Goal: Task Accomplishment & Management: Complete application form

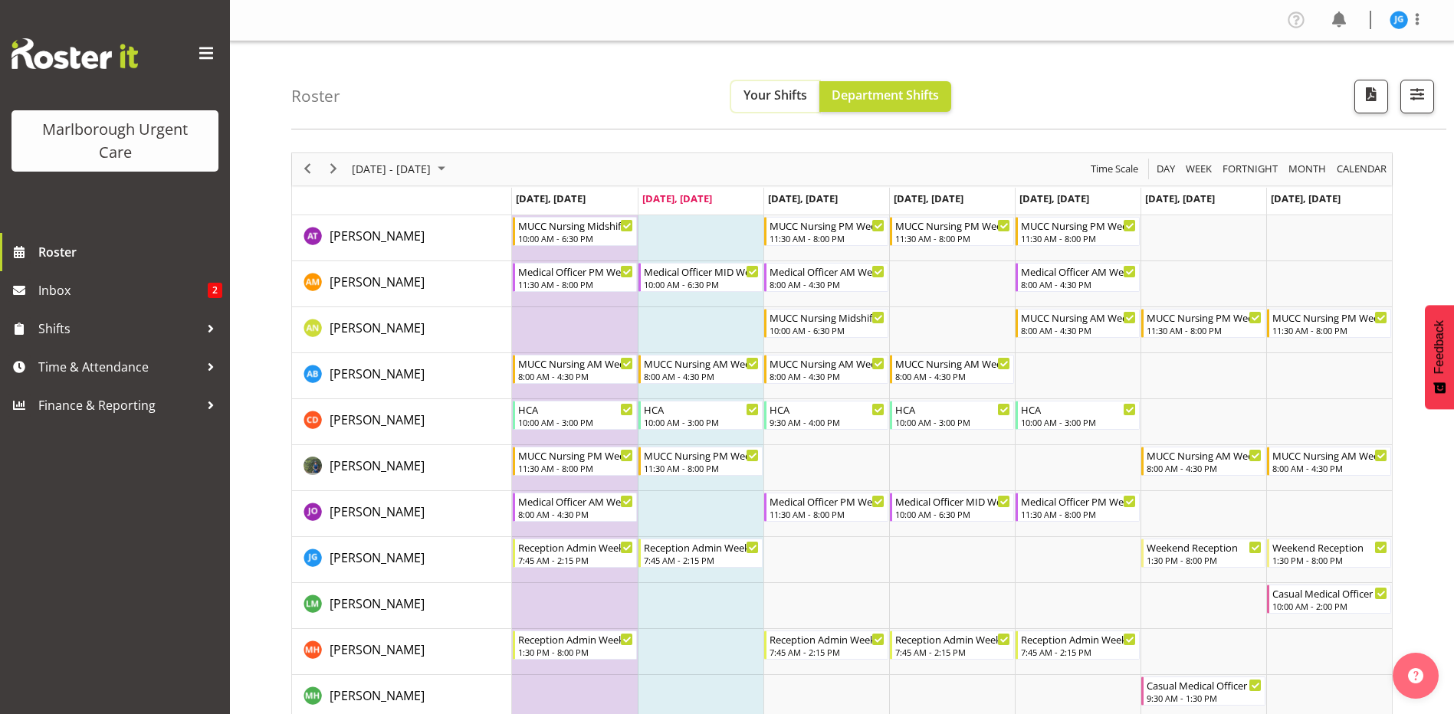
click at [782, 90] on span "Your Shifts" at bounding box center [775, 95] width 64 height 17
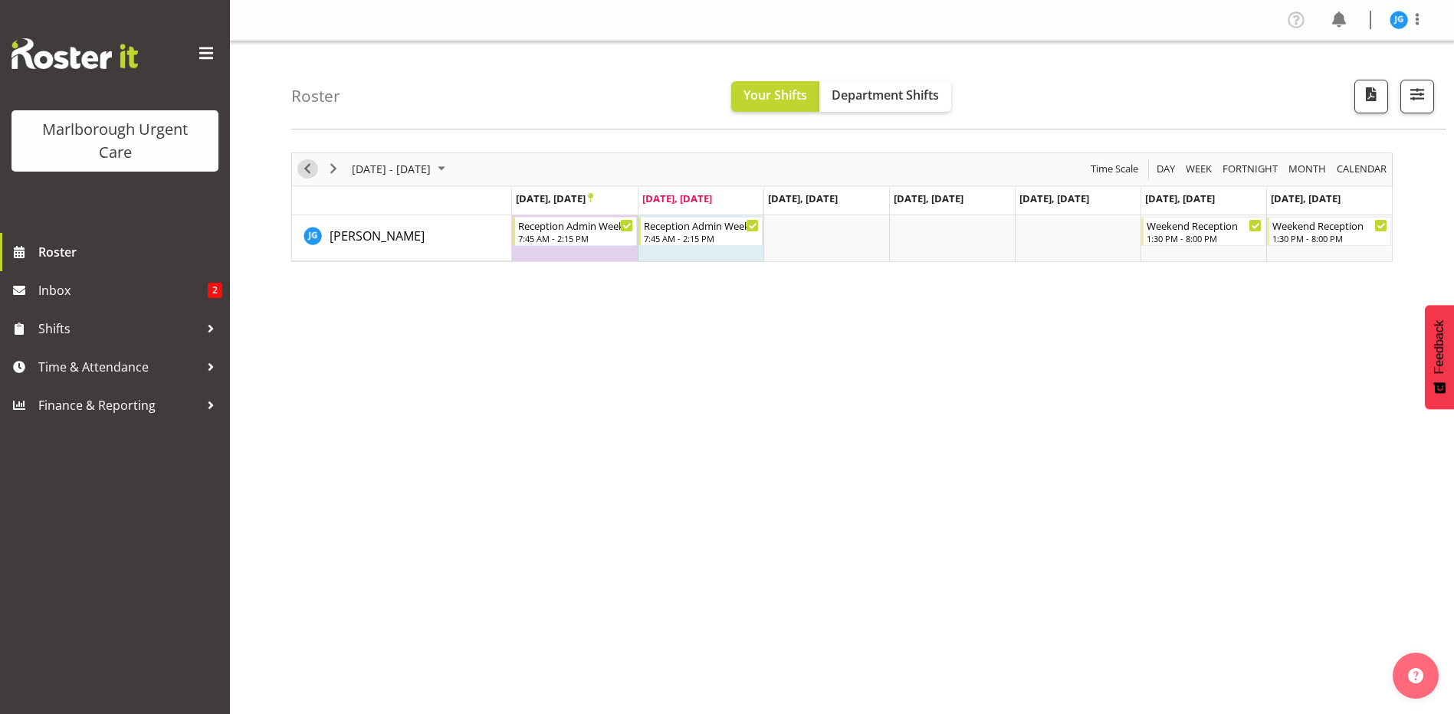
click at [304, 170] on span "Previous" at bounding box center [307, 168] width 18 height 19
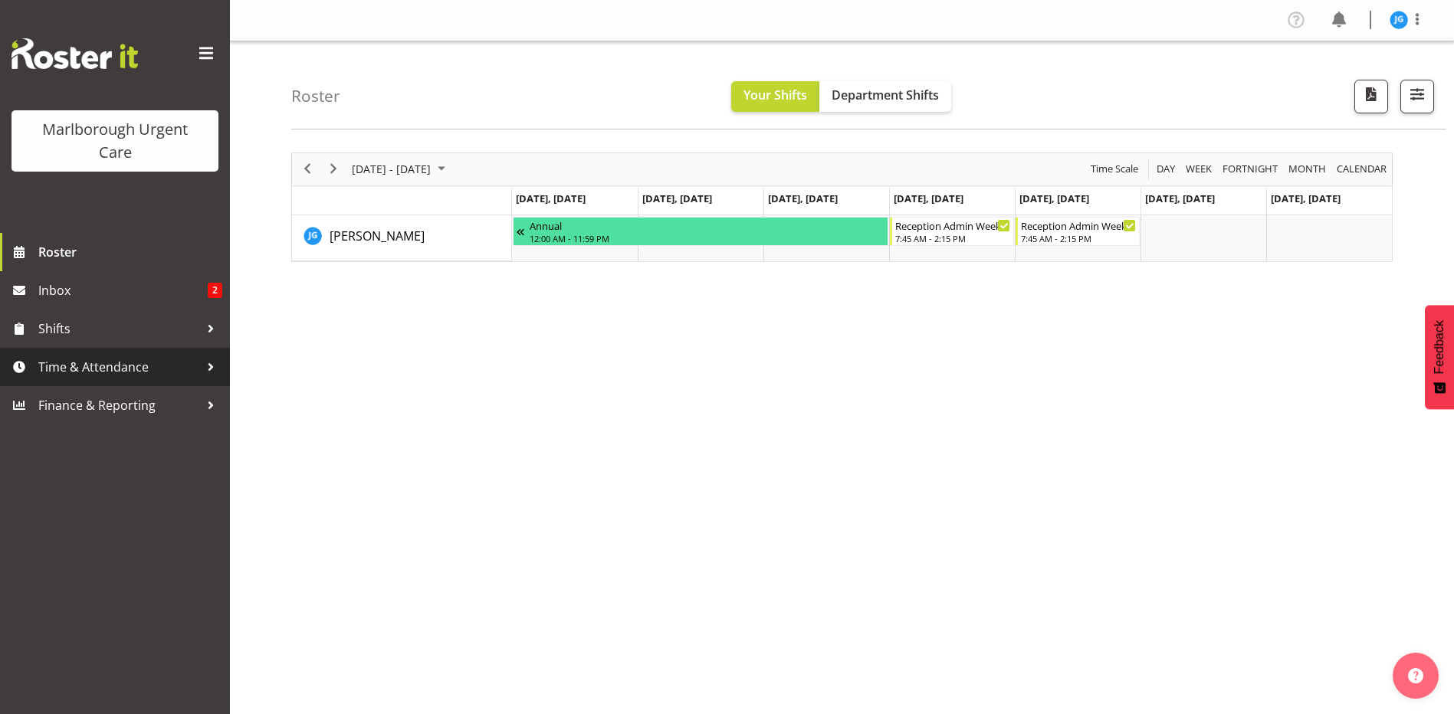
click at [90, 366] on span "Time & Attendance" at bounding box center [118, 367] width 161 height 23
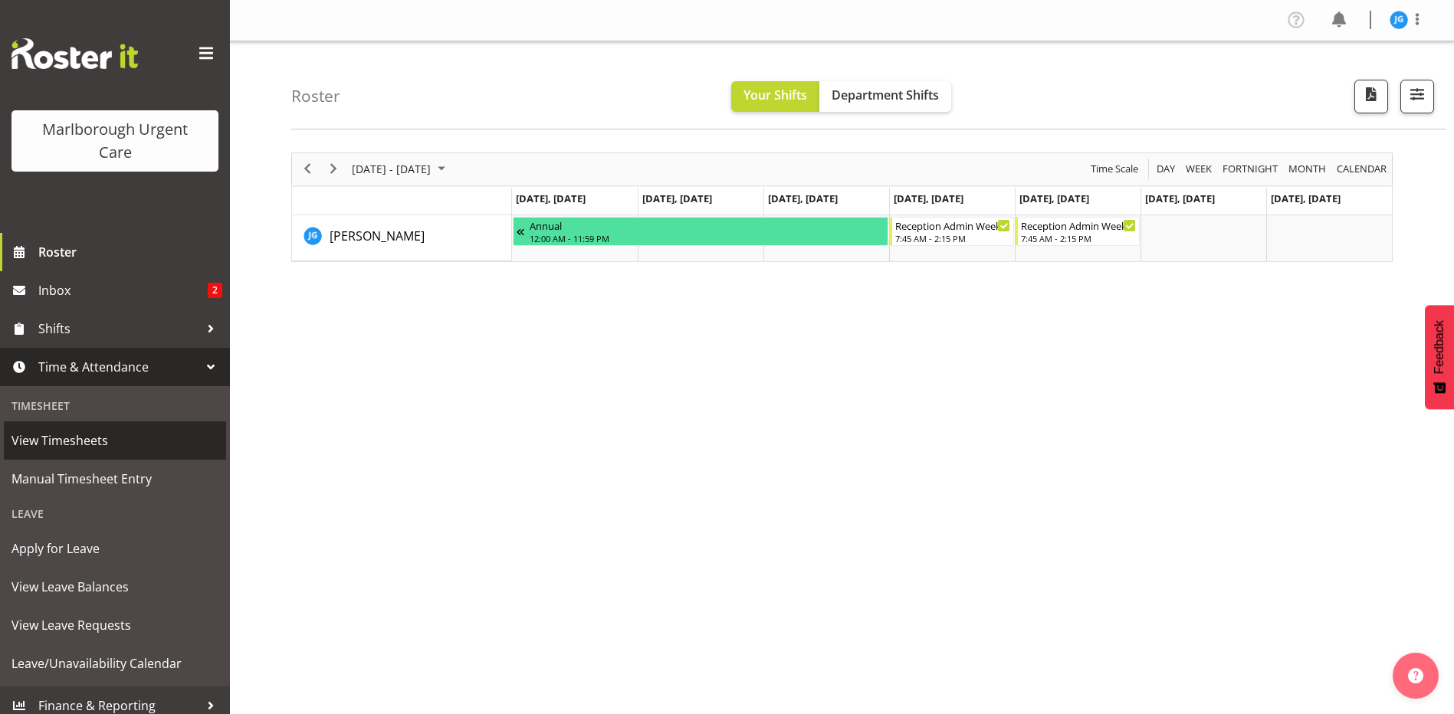
click at [74, 433] on span "View Timesheets" at bounding box center [114, 440] width 207 height 23
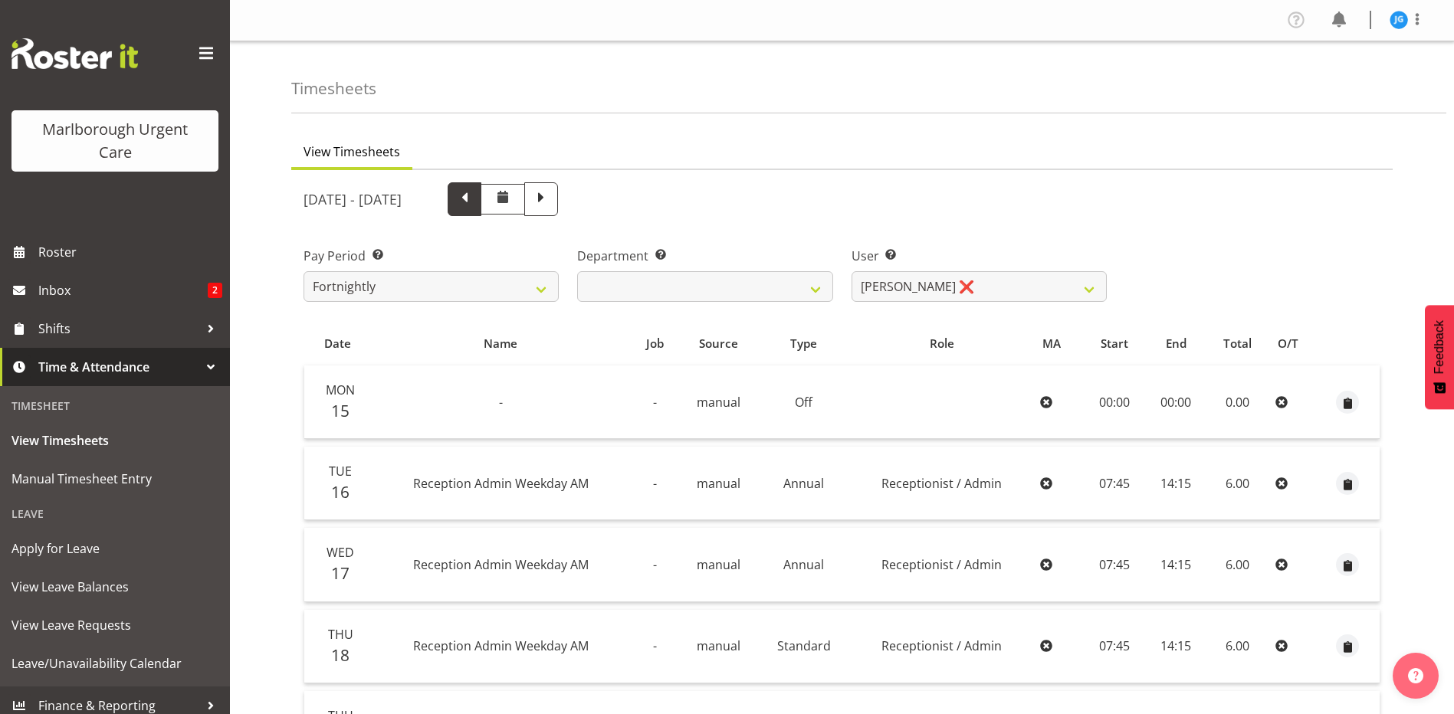
click at [474, 202] on span at bounding box center [464, 198] width 20 height 20
select select
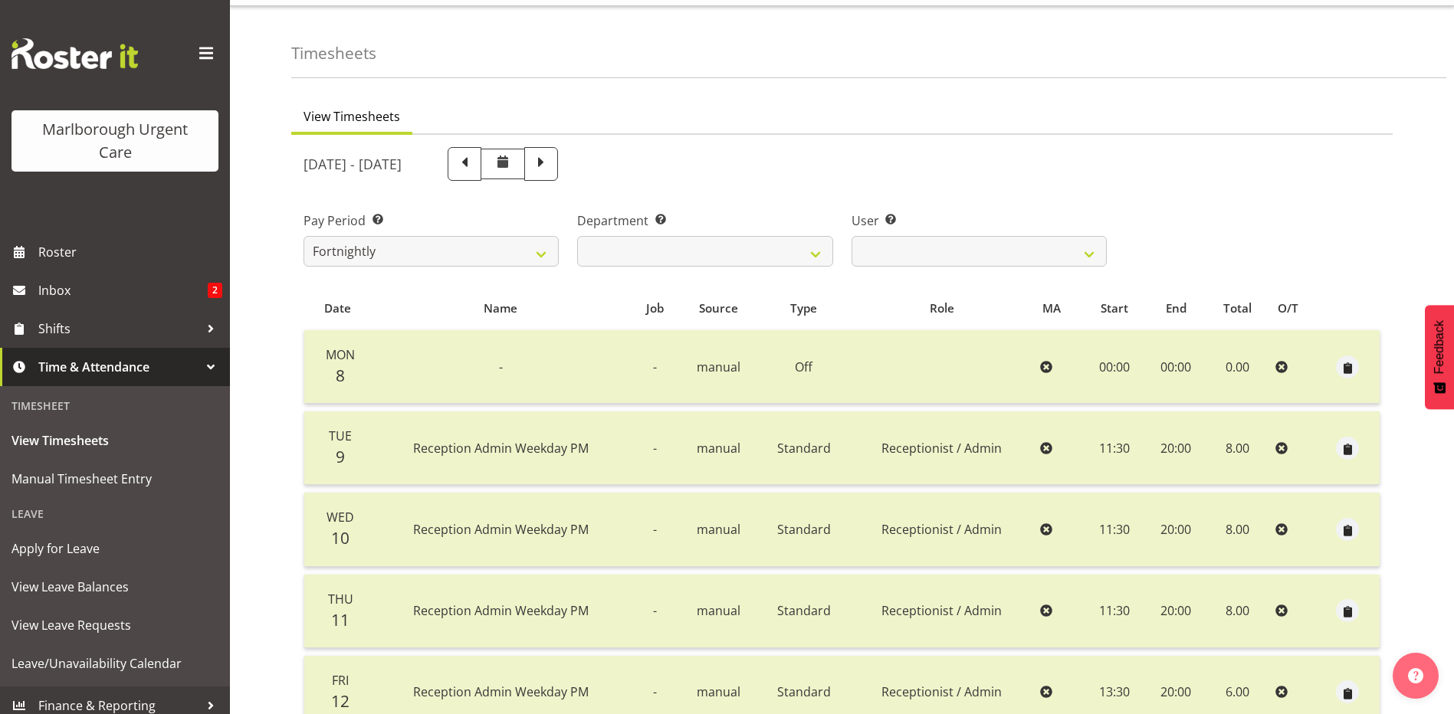
scroll to position [29, 0]
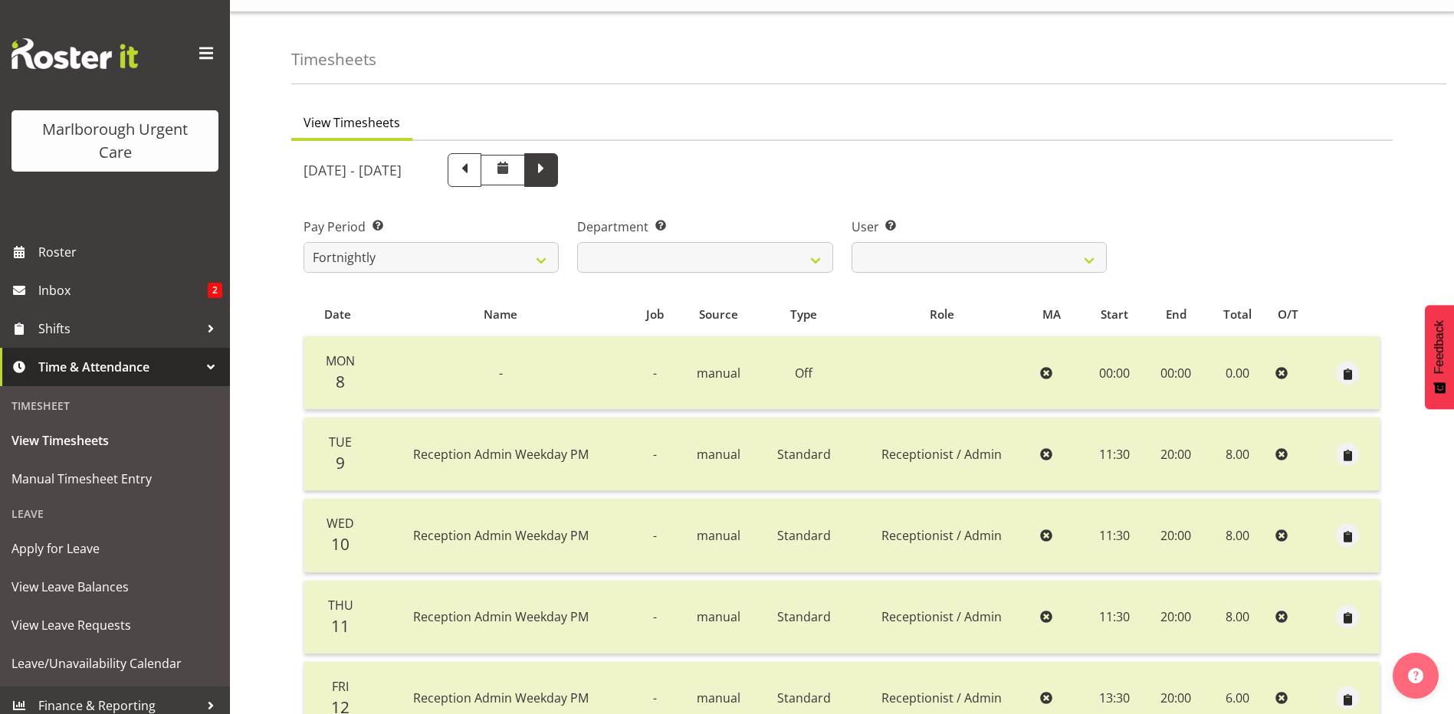
click at [551, 167] on span at bounding box center [541, 169] width 20 height 20
select select
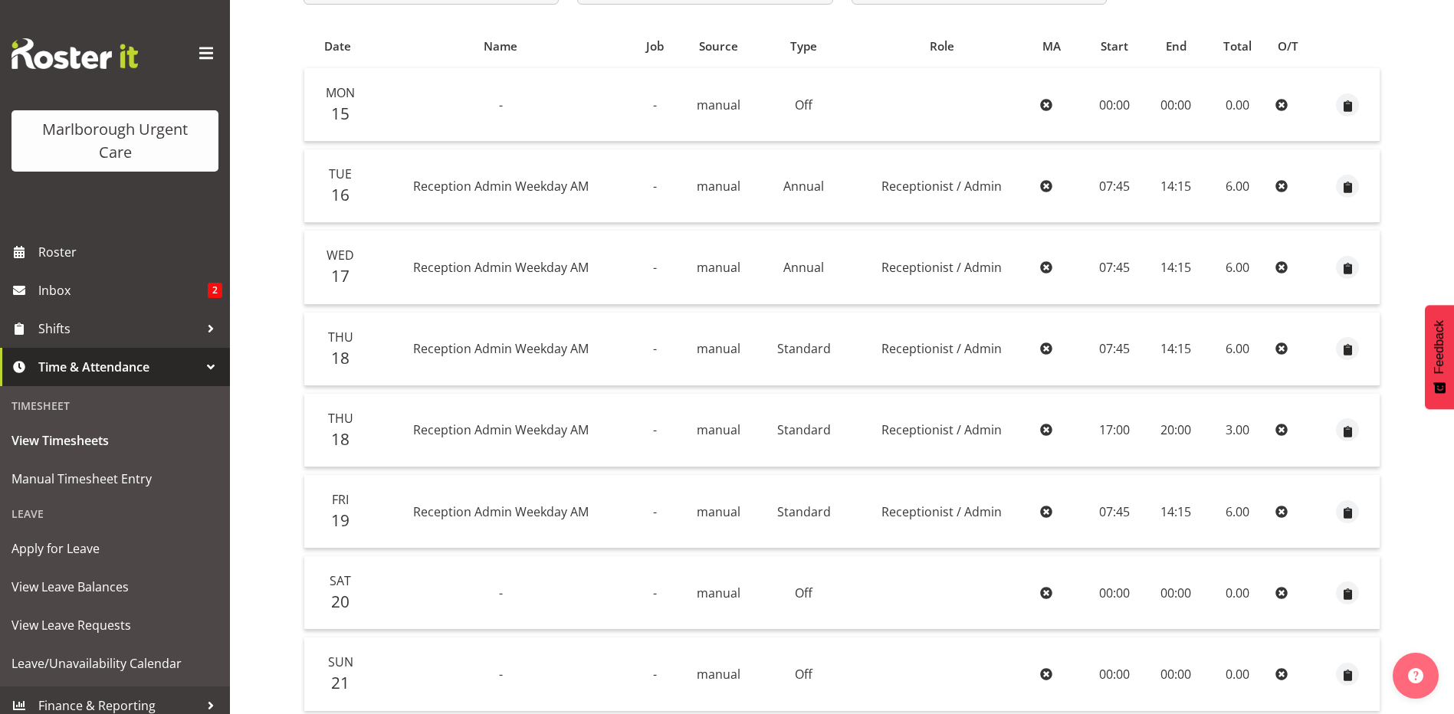
scroll to position [264, 0]
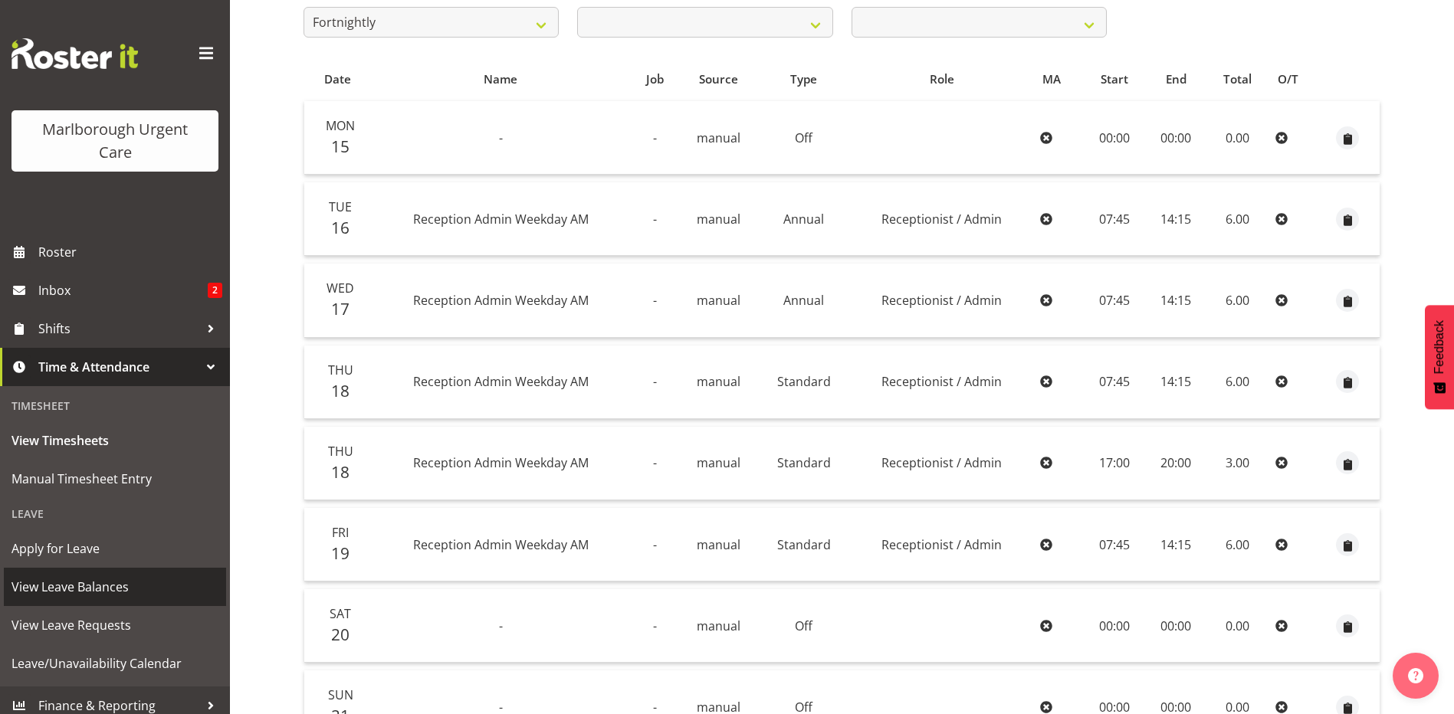
click at [82, 584] on span "View Leave Balances" at bounding box center [114, 586] width 207 height 23
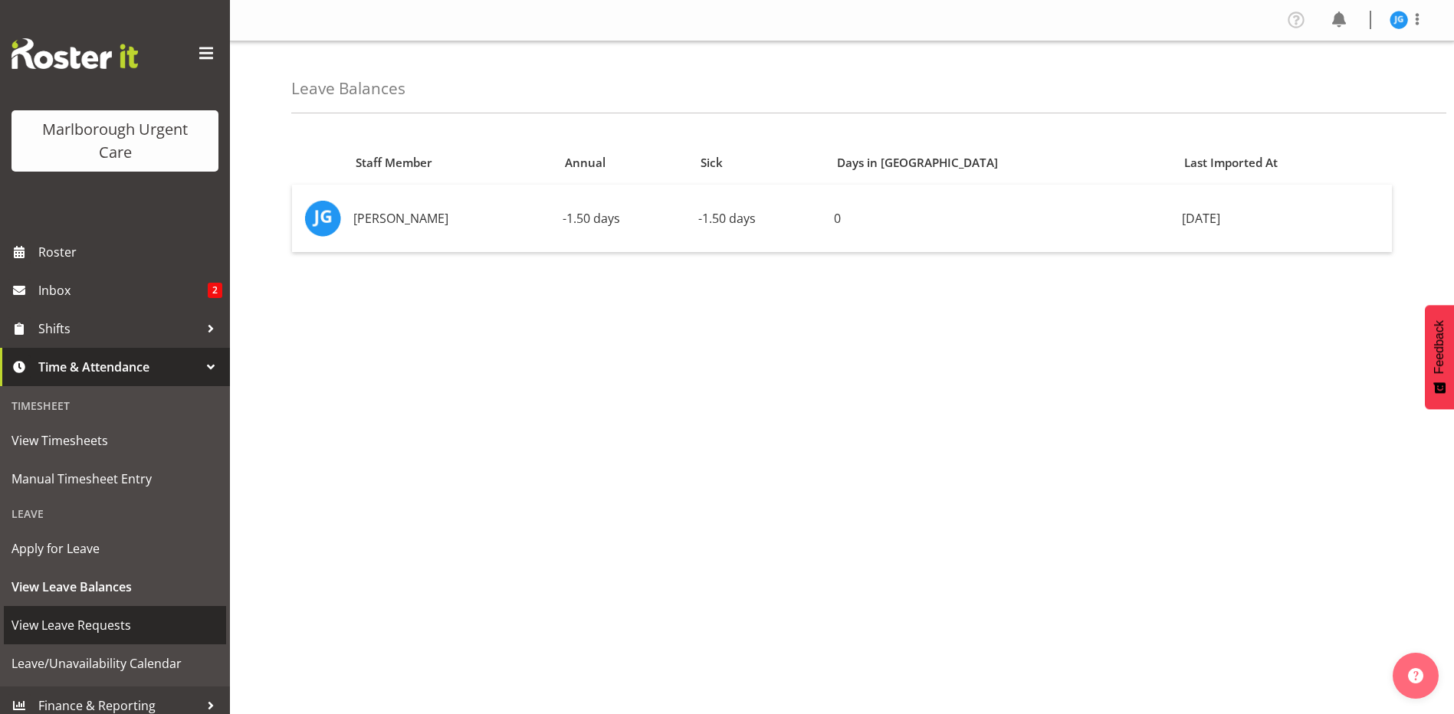
click at [88, 625] on span "View Leave Requests" at bounding box center [114, 625] width 207 height 23
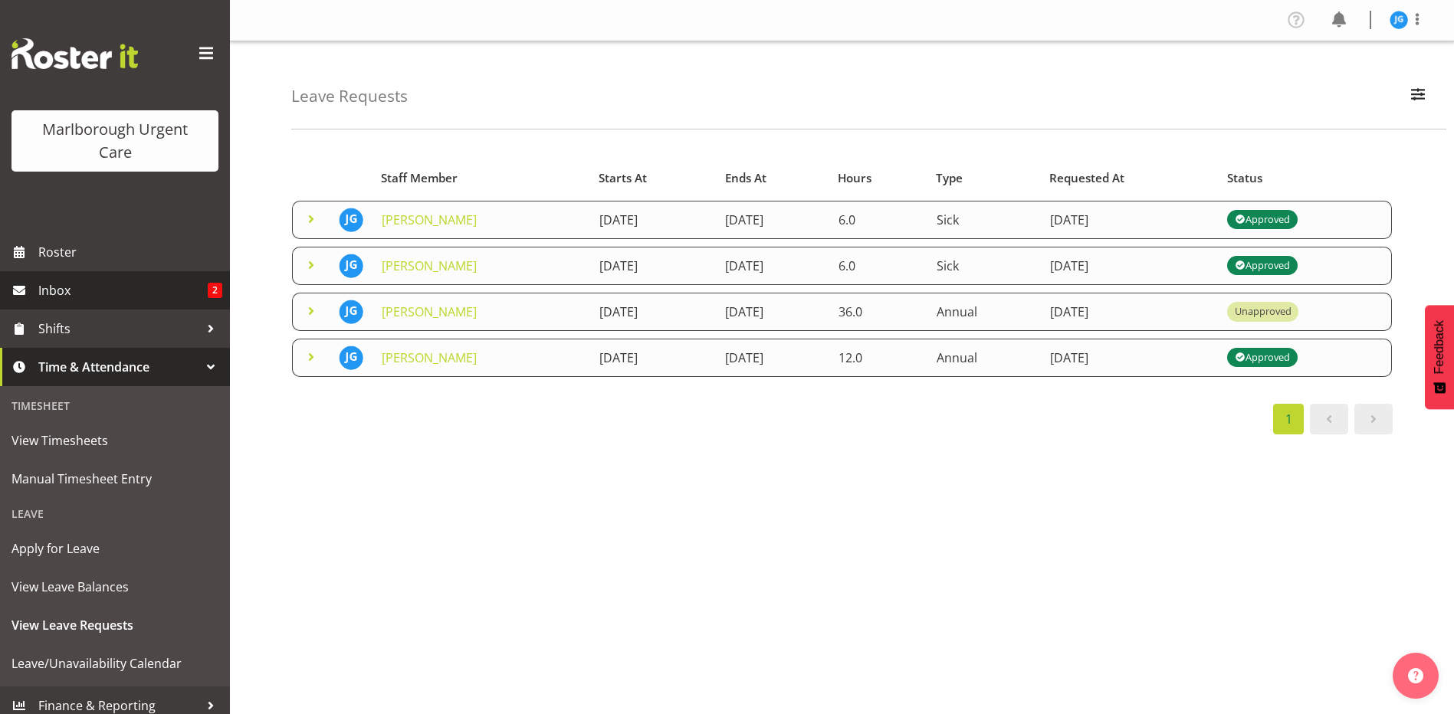
click at [63, 292] on span "Inbox" at bounding box center [122, 290] width 169 height 23
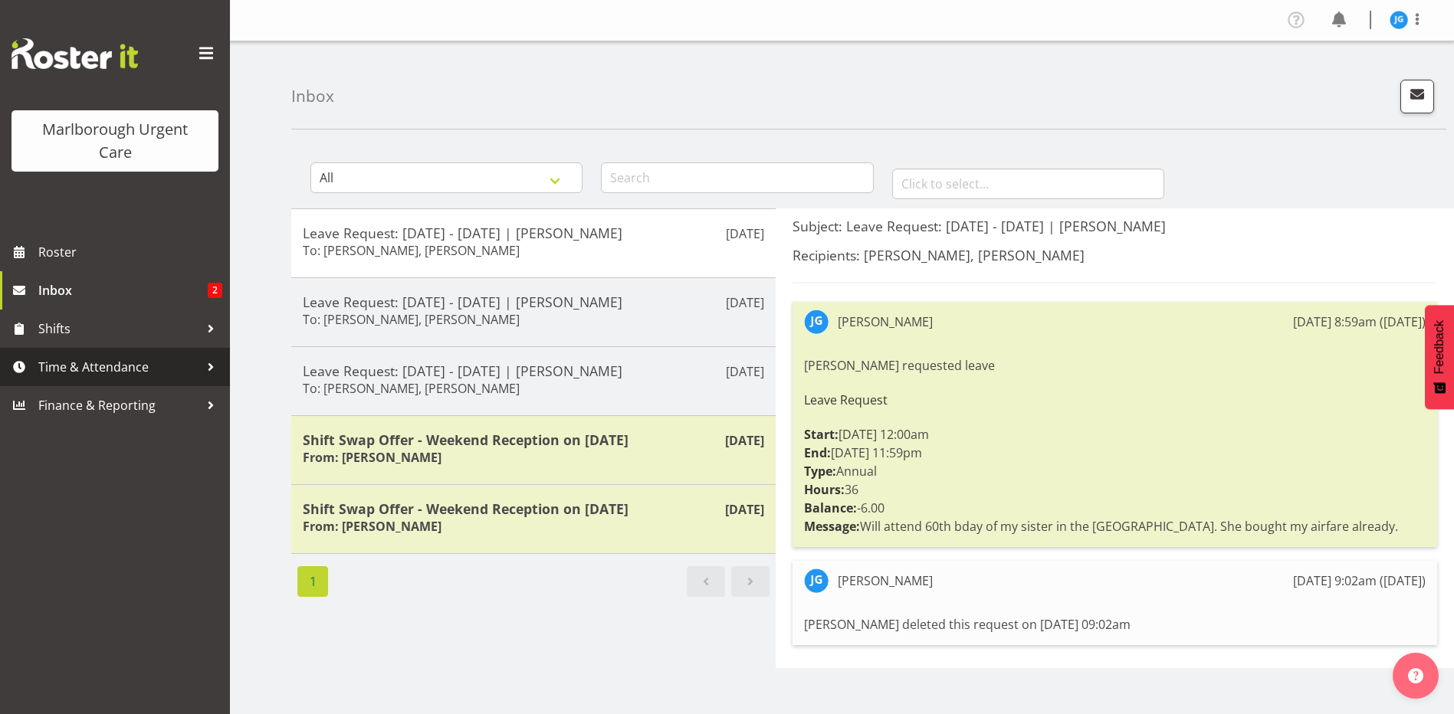
click at [76, 367] on span "Time & Attendance" at bounding box center [118, 367] width 161 height 23
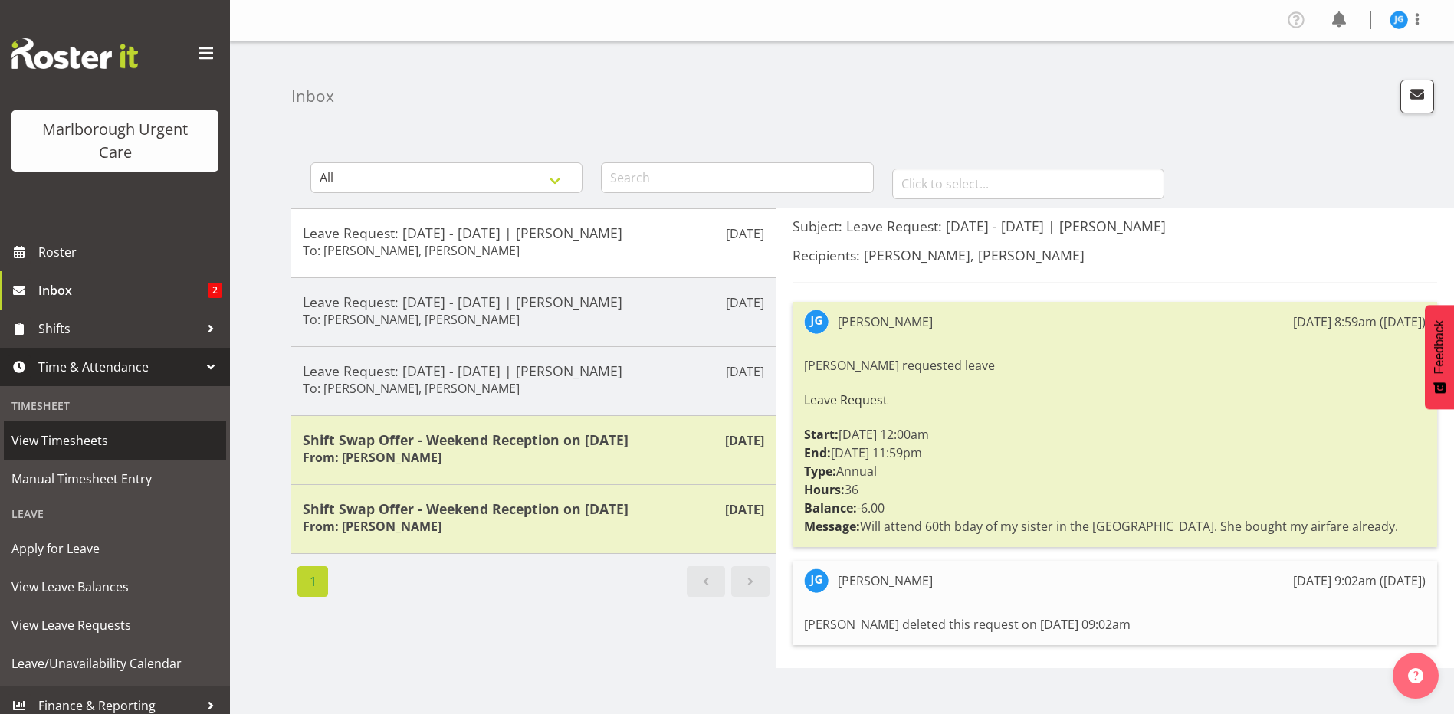
click at [62, 438] on span "View Timesheets" at bounding box center [114, 440] width 207 height 23
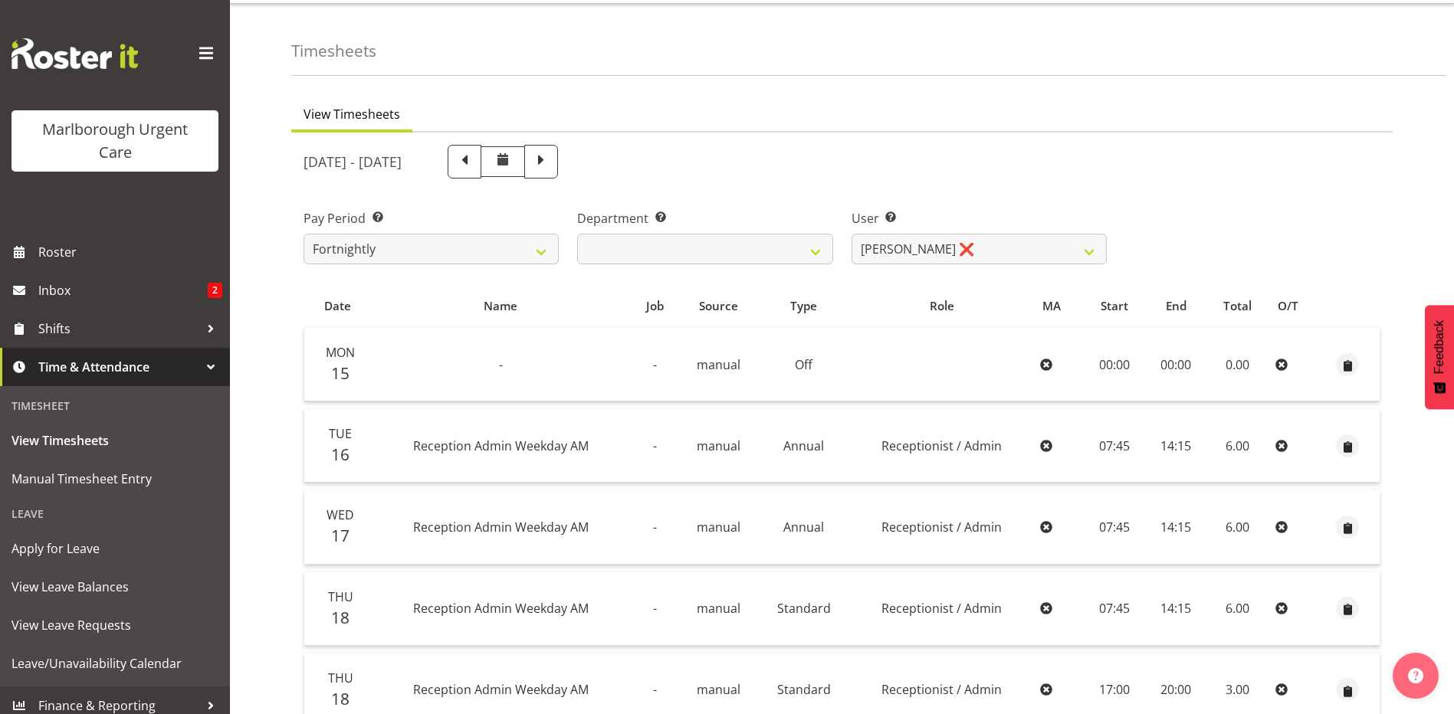
scroll to position [34, 0]
click at [551, 163] on span at bounding box center [541, 163] width 20 height 20
select select
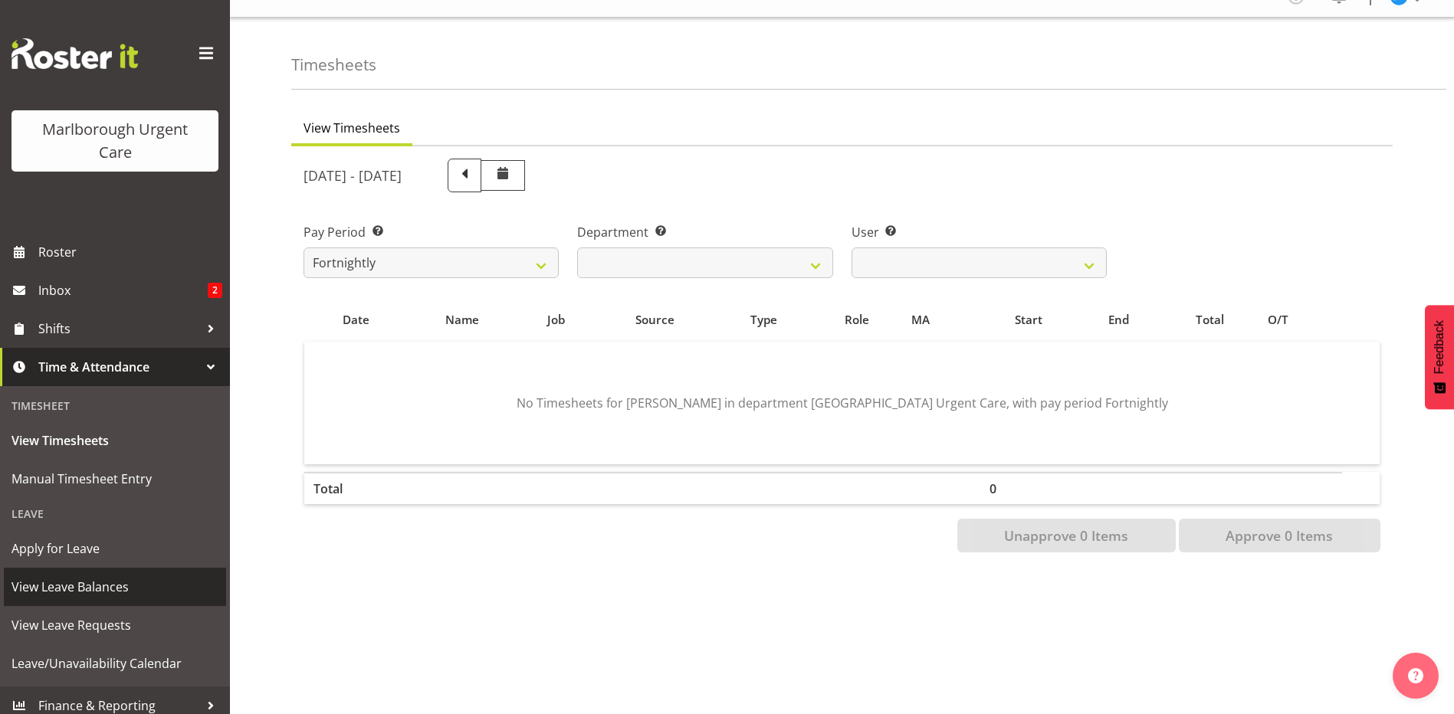
click at [90, 587] on span "View Leave Balances" at bounding box center [114, 586] width 207 height 23
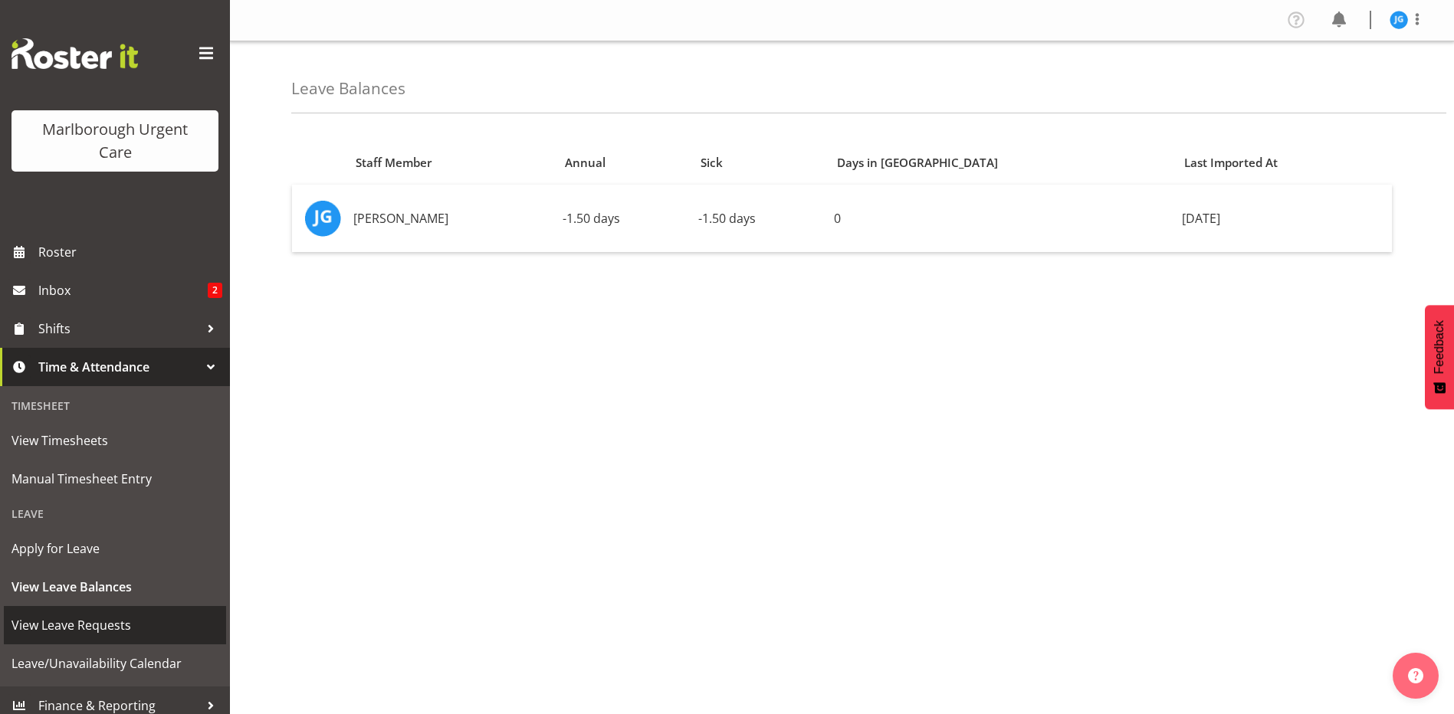
click at [102, 625] on span "View Leave Requests" at bounding box center [114, 625] width 207 height 23
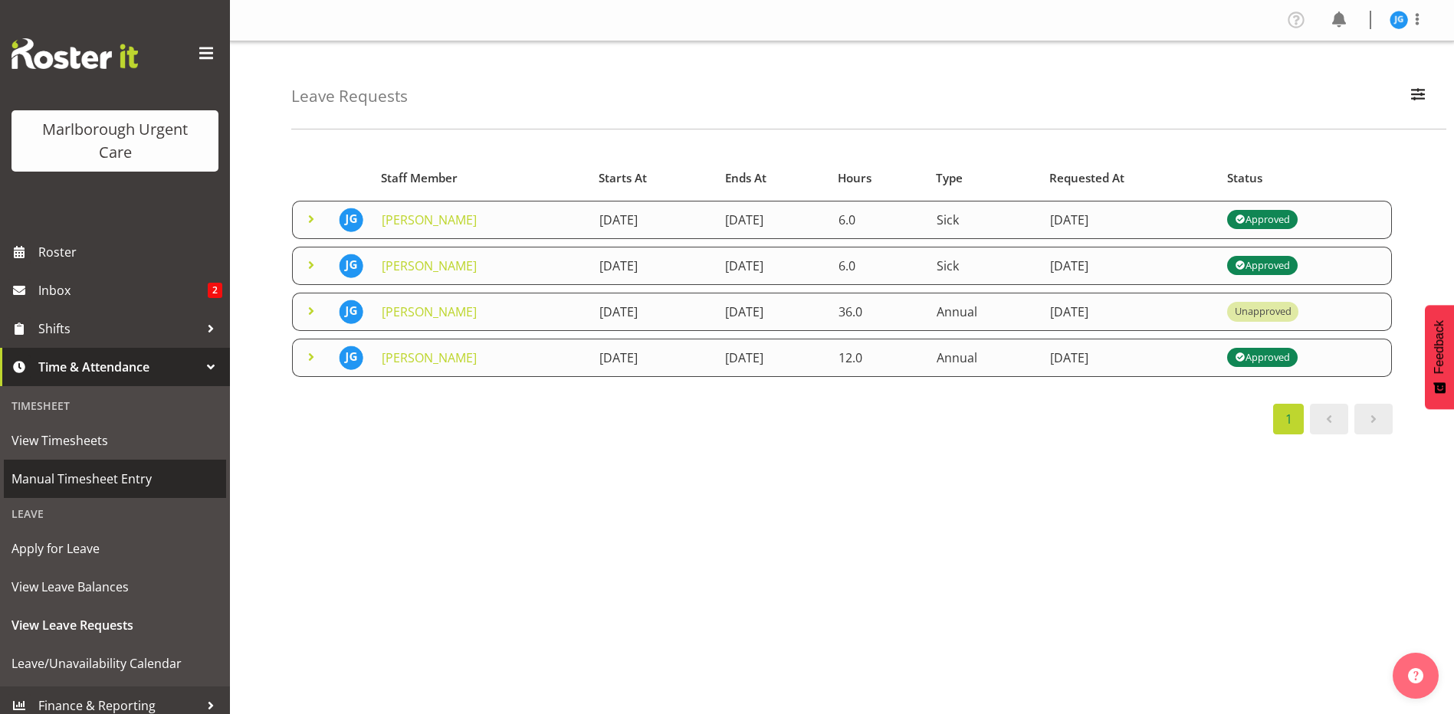
click at [79, 480] on span "Manual Timesheet Entry" at bounding box center [114, 478] width 207 height 23
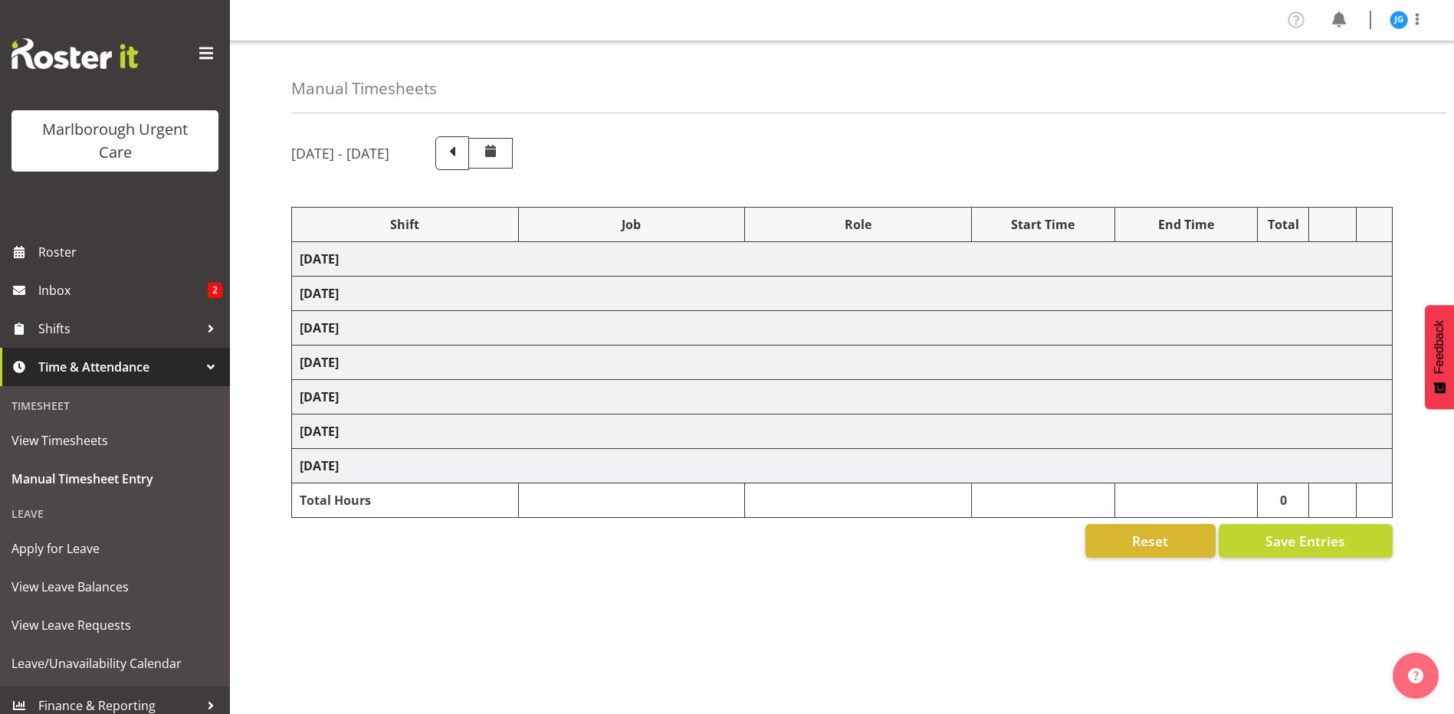
select select "81204"
select select "80770"
select select "1563"
select select "80770"
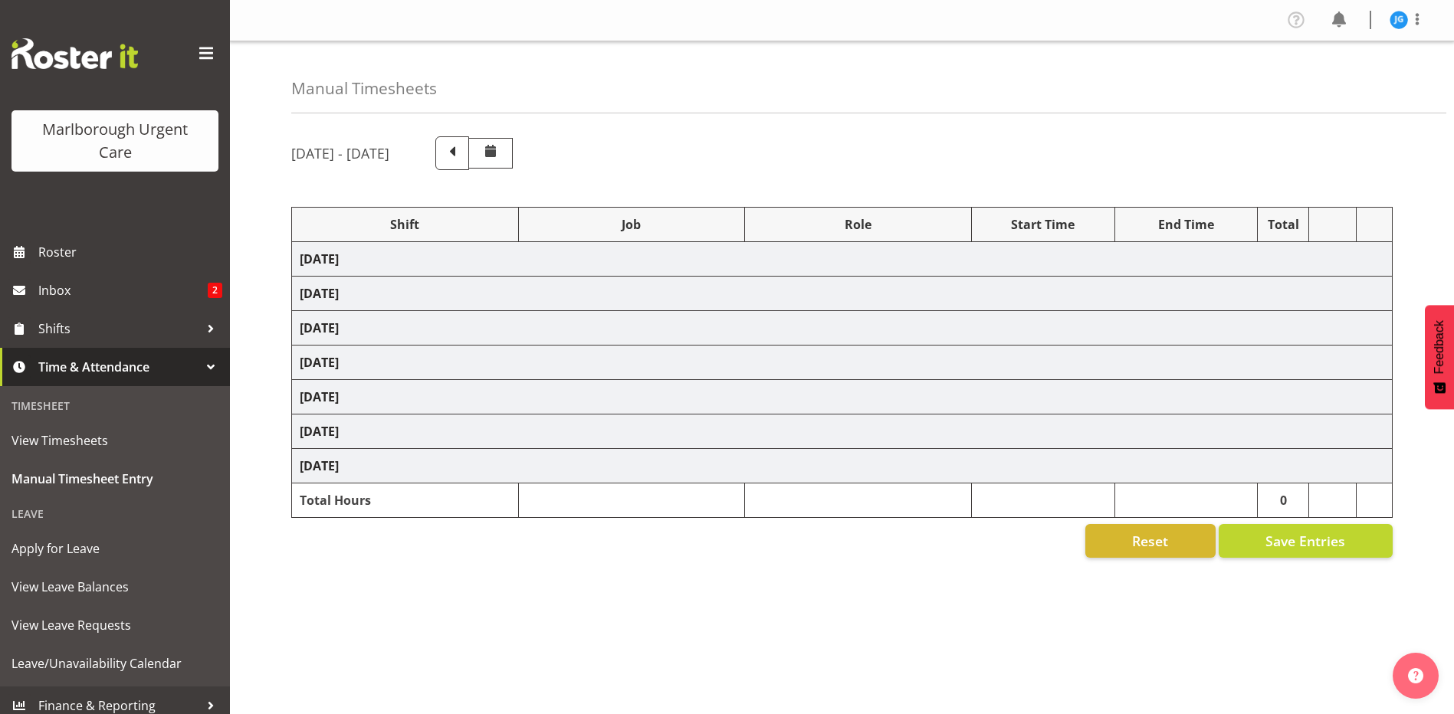
select select "1563"
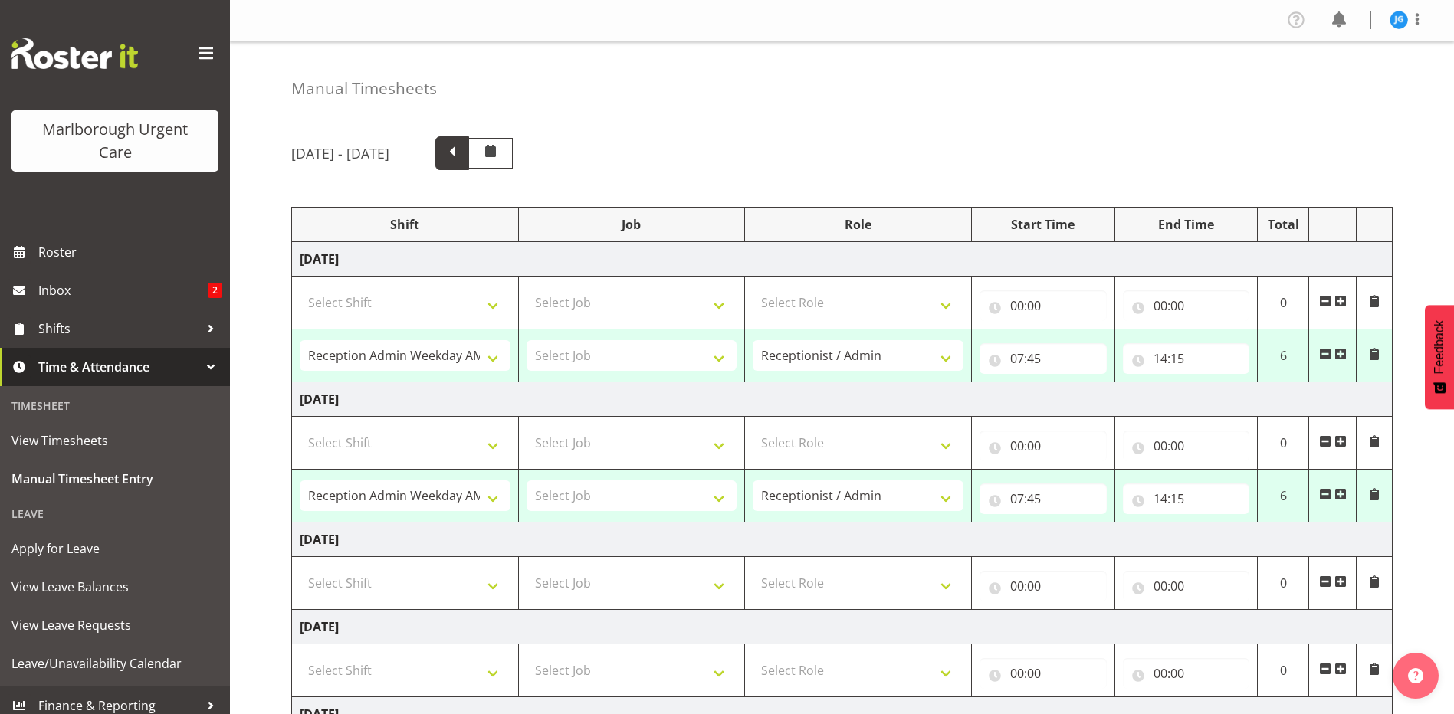
click at [462, 145] on span at bounding box center [452, 152] width 20 height 20
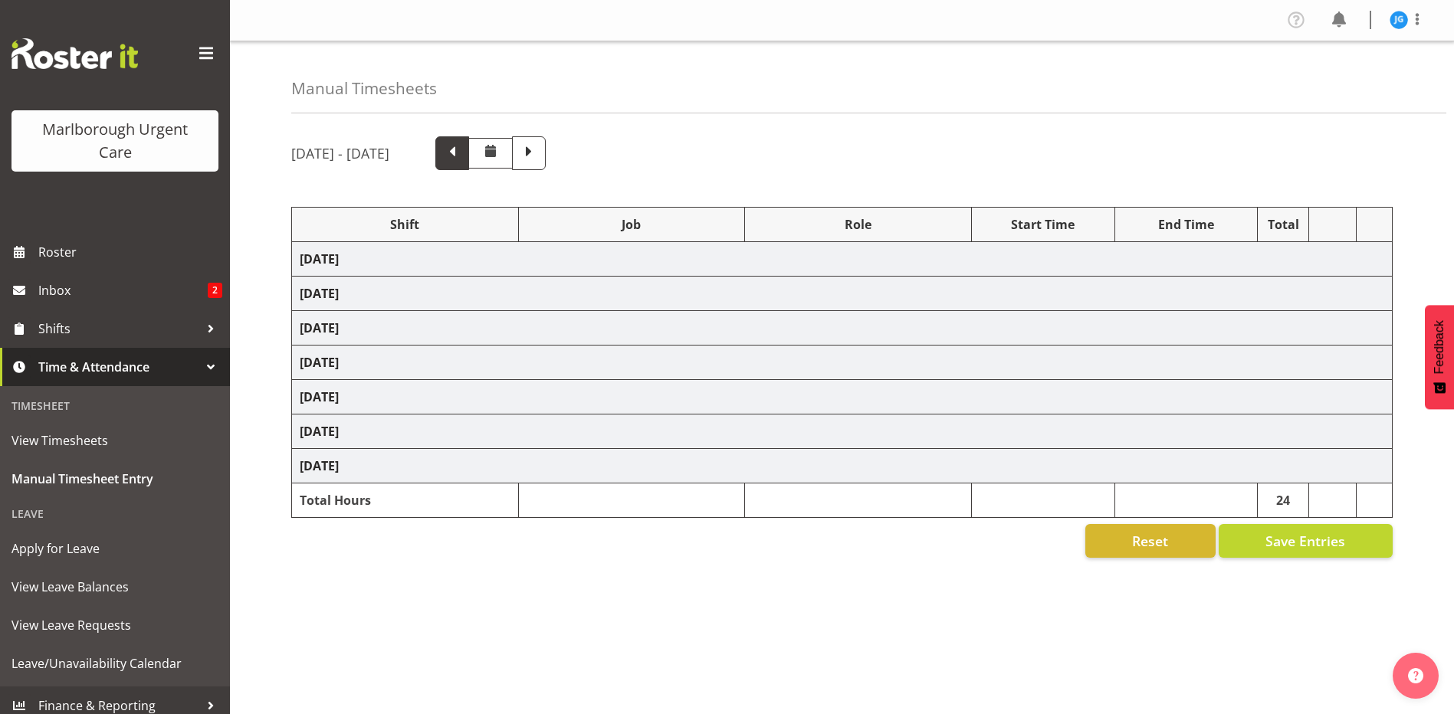
select select "81204"
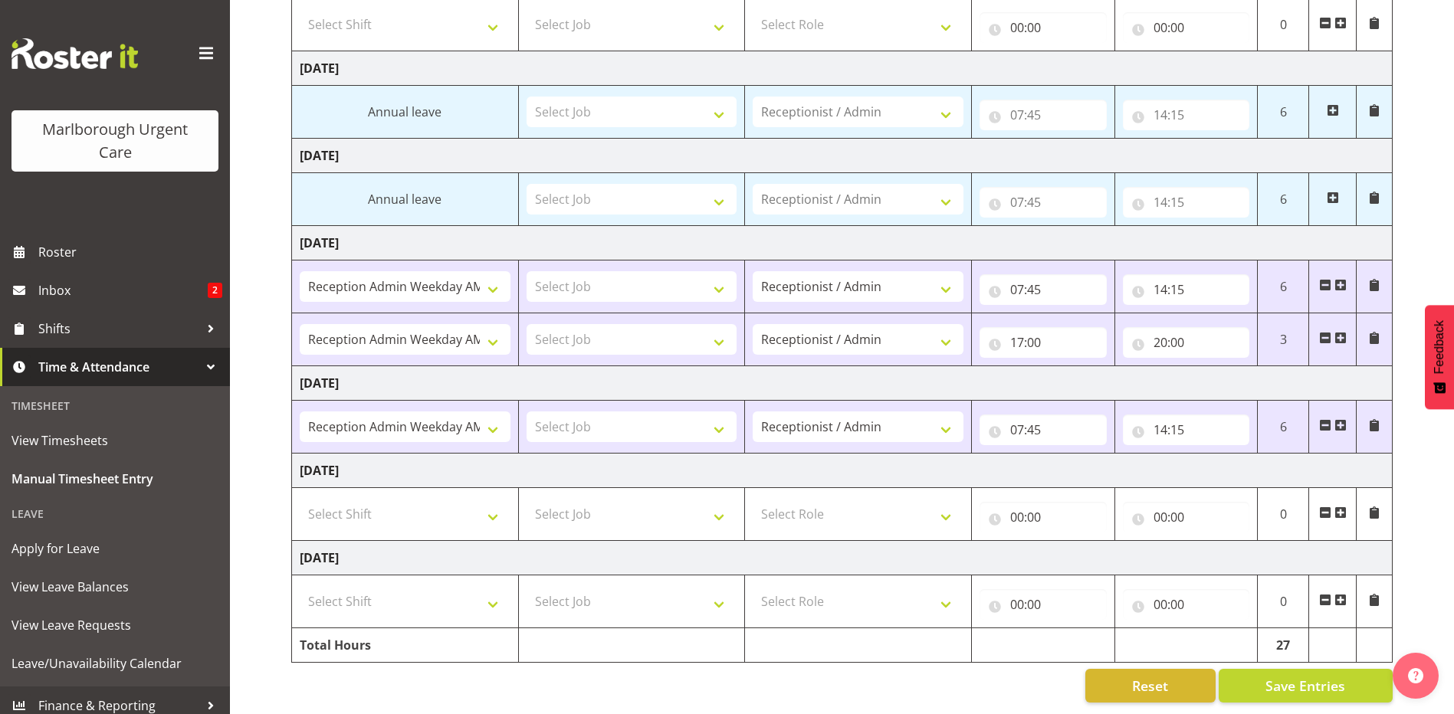
scroll to position [290, 0]
click at [1284, 678] on span "Save Entries" at bounding box center [1305, 686] width 80 height 20
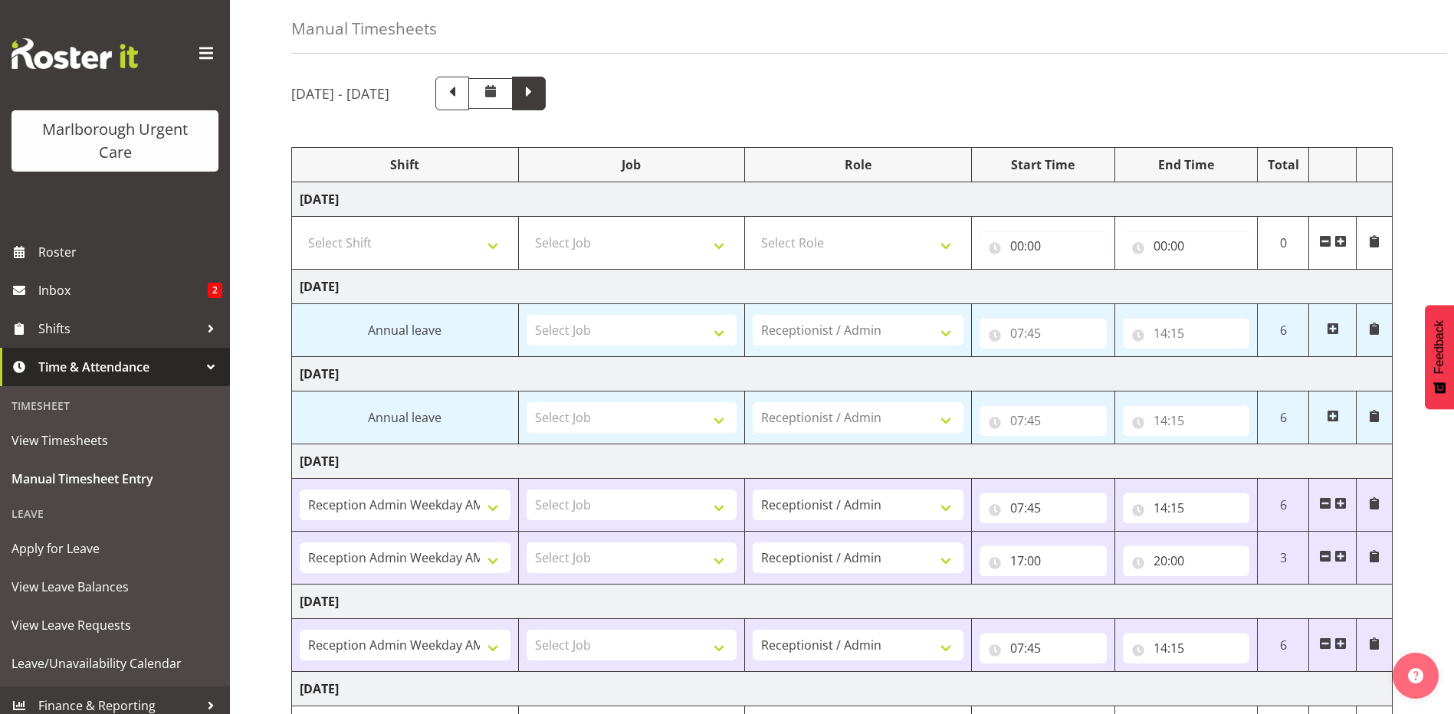
click at [539, 99] on span at bounding box center [529, 92] width 20 height 20
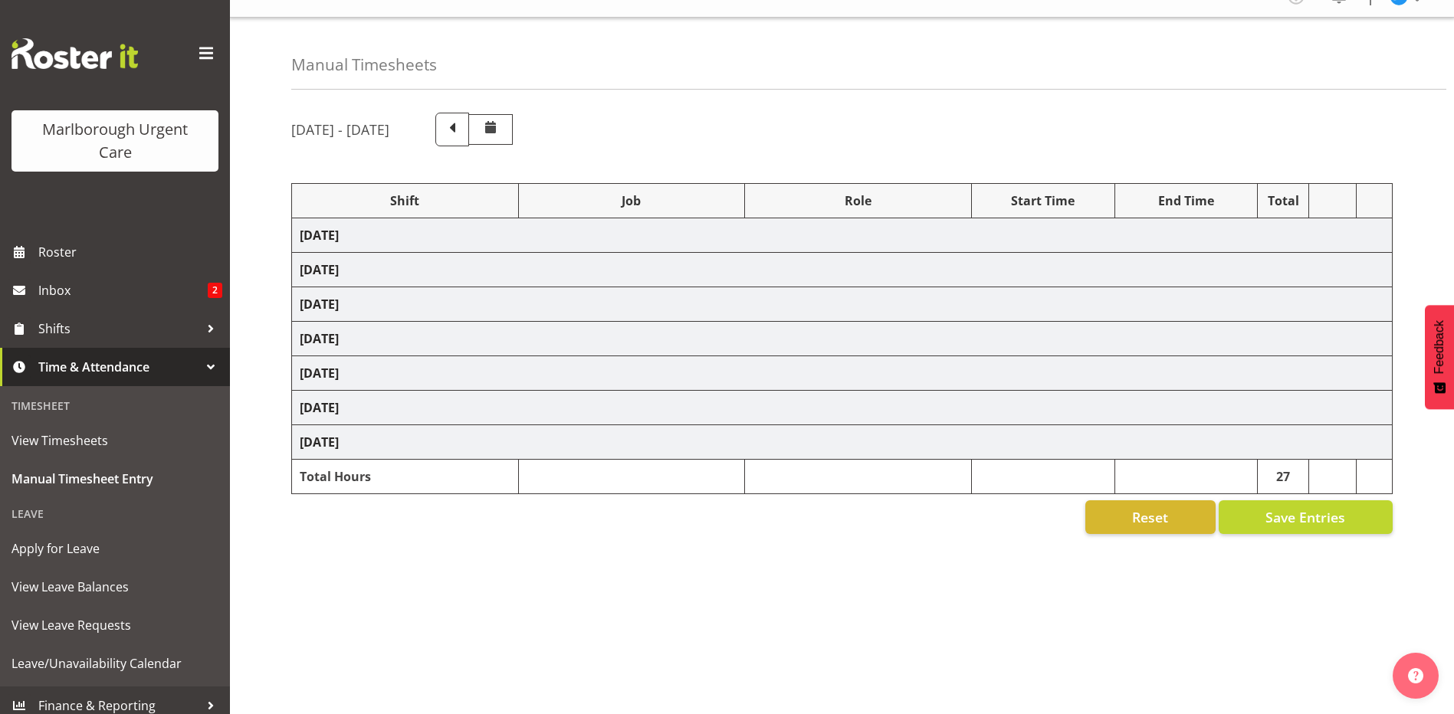
select select "81204"
select select "80770"
select select "1563"
select select "80770"
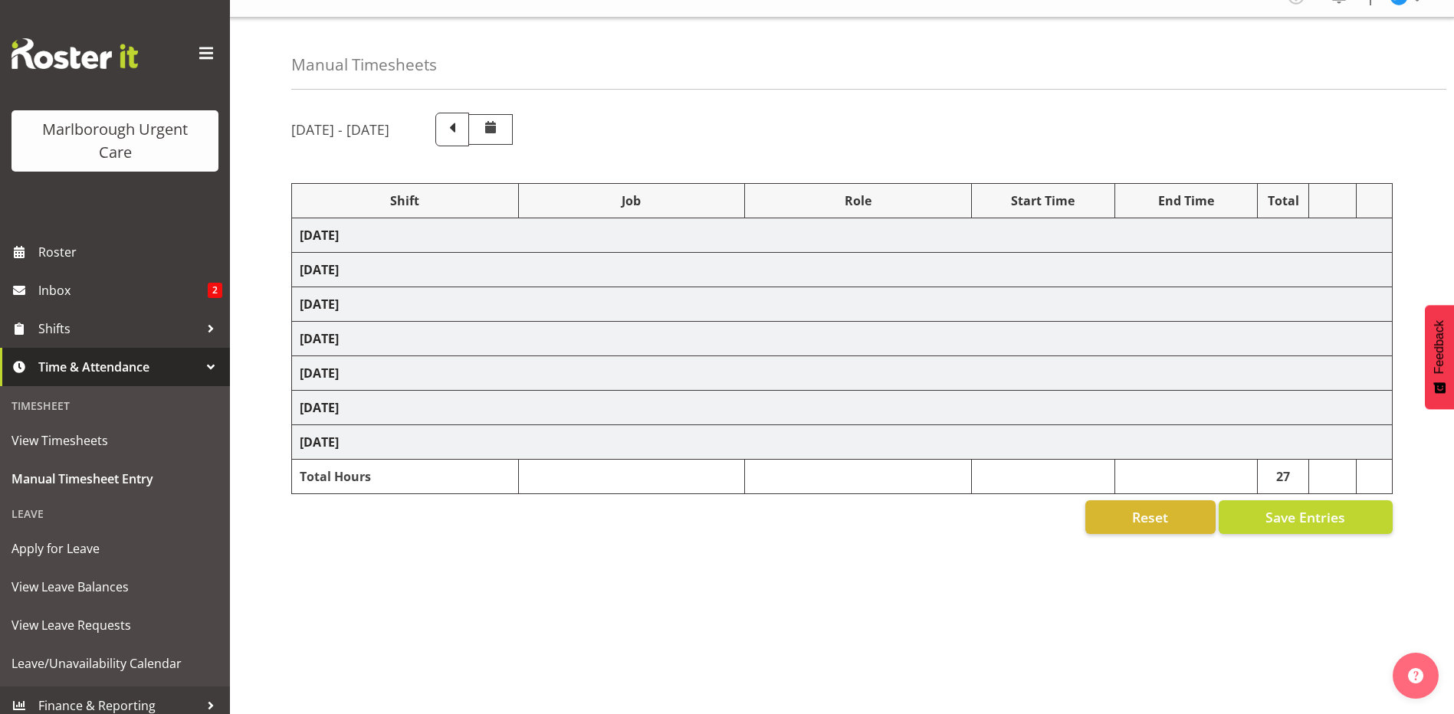
select select "1563"
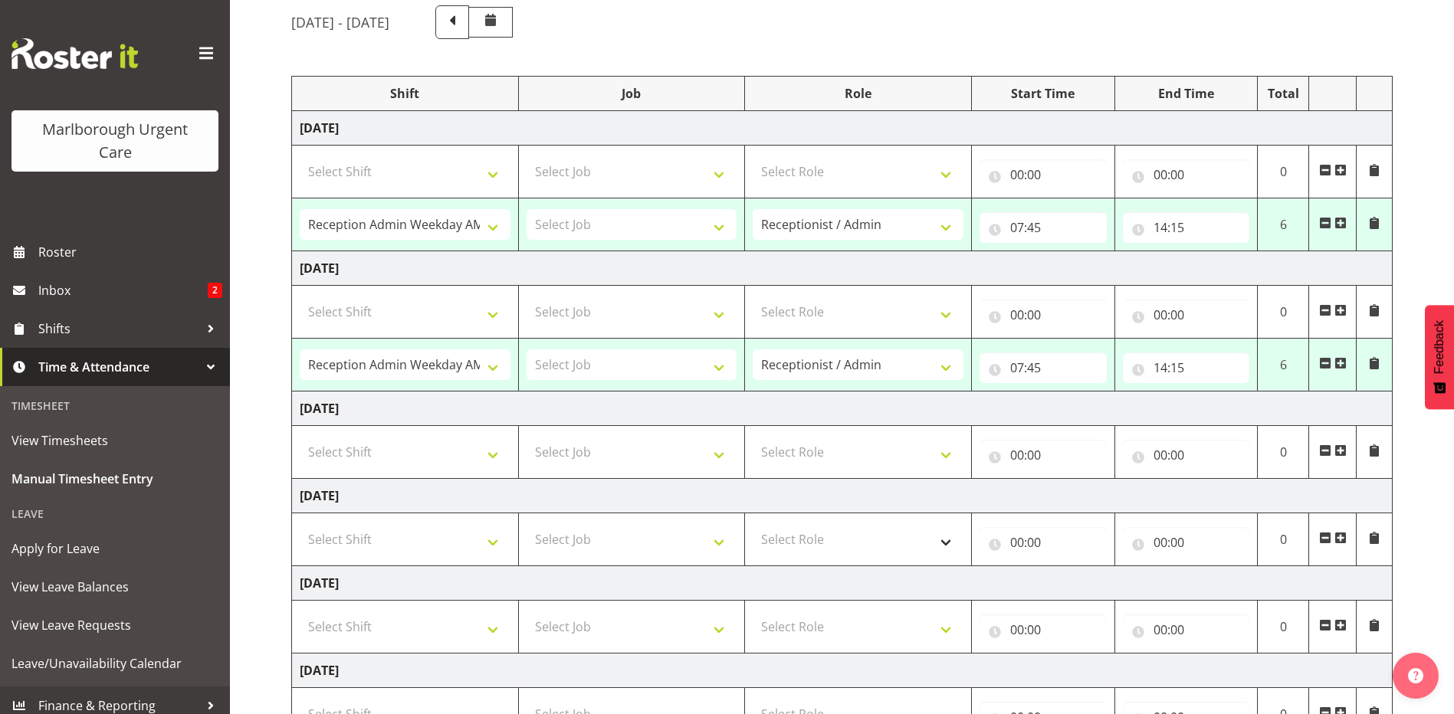
scroll to position [136, 0]
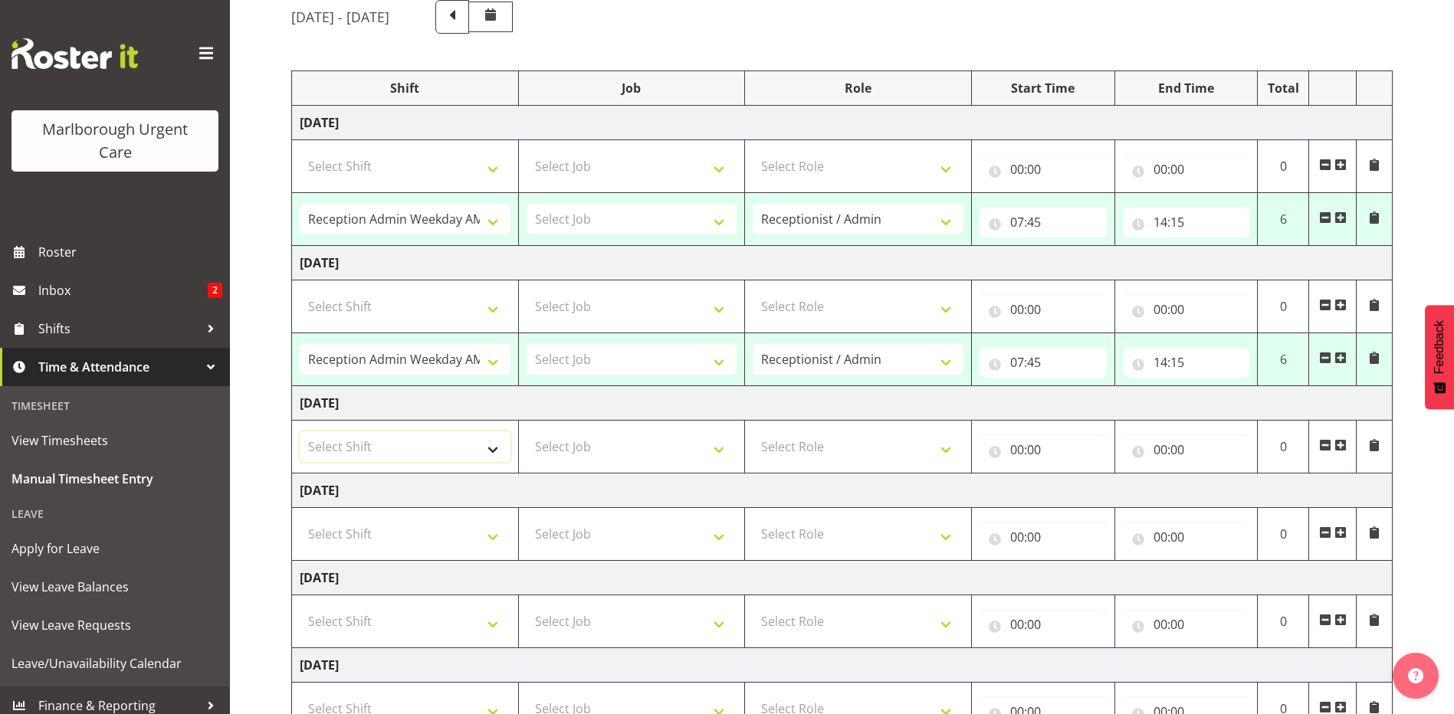
click at [490, 448] on select "Select Shift Casual Addition Casual Addition Casual Medical Officer Addition Ca…" at bounding box center [405, 446] width 211 height 31
click at [493, 480] on td "Thursday 25th September 2025" at bounding box center [842, 491] width 1100 height 34
click at [467, 453] on select "Select Shift Casual Addition Casual Addition Casual Medical Officer Addition Ca…" at bounding box center [405, 446] width 211 height 31
select select "81204"
click at [300, 431] on select "Select Shift Casual Addition Casual Addition Casual Medical Officer Addition Ca…" at bounding box center [405, 446] width 211 height 31
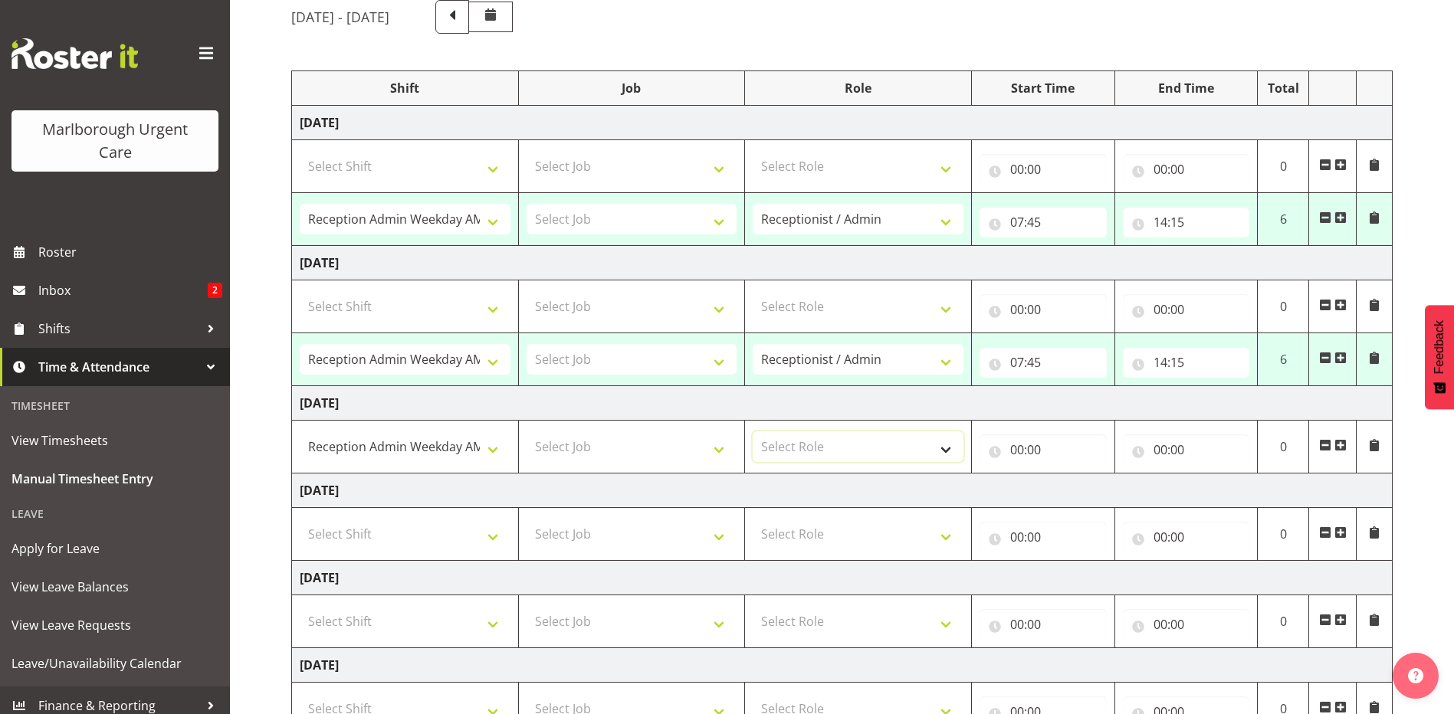
click at [841, 448] on select "Select Role Receptionist / Admin Weekend Receptionist" at bounding box center [857, 446] width 211 height 31
select select "1558"
click at [752, 431] on select "Select Role Receptionist / Admin Weekend Receptionist" at bounding box center [857, 446] width 211 height 31
click at [1025, 450] on input "00:00" at bounding box center [1042, 449] width 127 height 31
click at [1083, 490] on select "00 01 02 03 04 05 06 07 08 09 10 11 12 13 14 15 16 17 18 19 20 21 22 23" at bounding box center [1084, 489] width 34 height 31
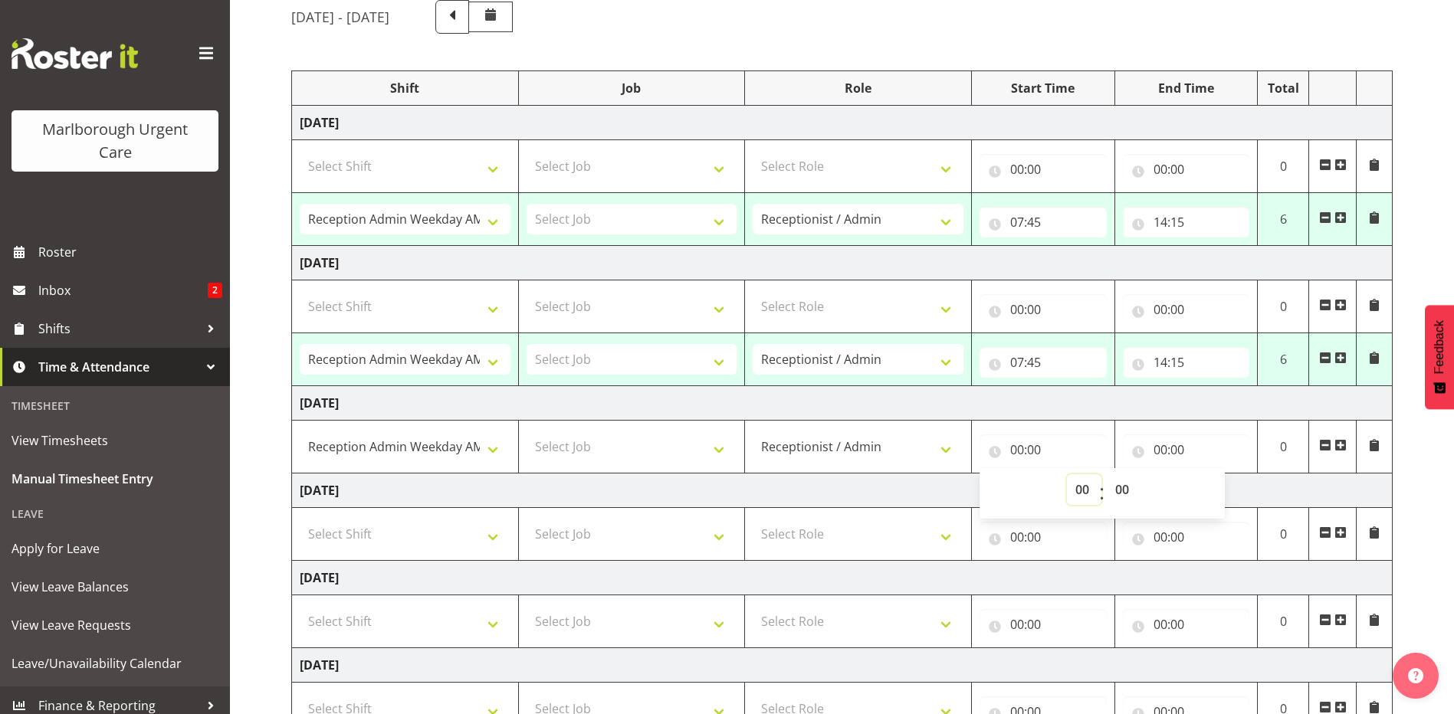
select select "10"
click at [1067, 474] on select "00 01 02 03 04 05 06 07 08 09 10 11 12 13 14 15 16 17 18 19 20 21 22 23" at bounding box center [1084, 489] width 34 height 31
type input "10:00"
click at [1156, 446] on input "00:00" at bounding box center [1186, 449] width 127 height 31
click at [1225, 486] on select "00 01 02 03 04 05 06 07 08 09 10 11 12 13 14 15 16 17 18 19 20 21 22 23" at bounding box center [1227, 489] width 34 height 31
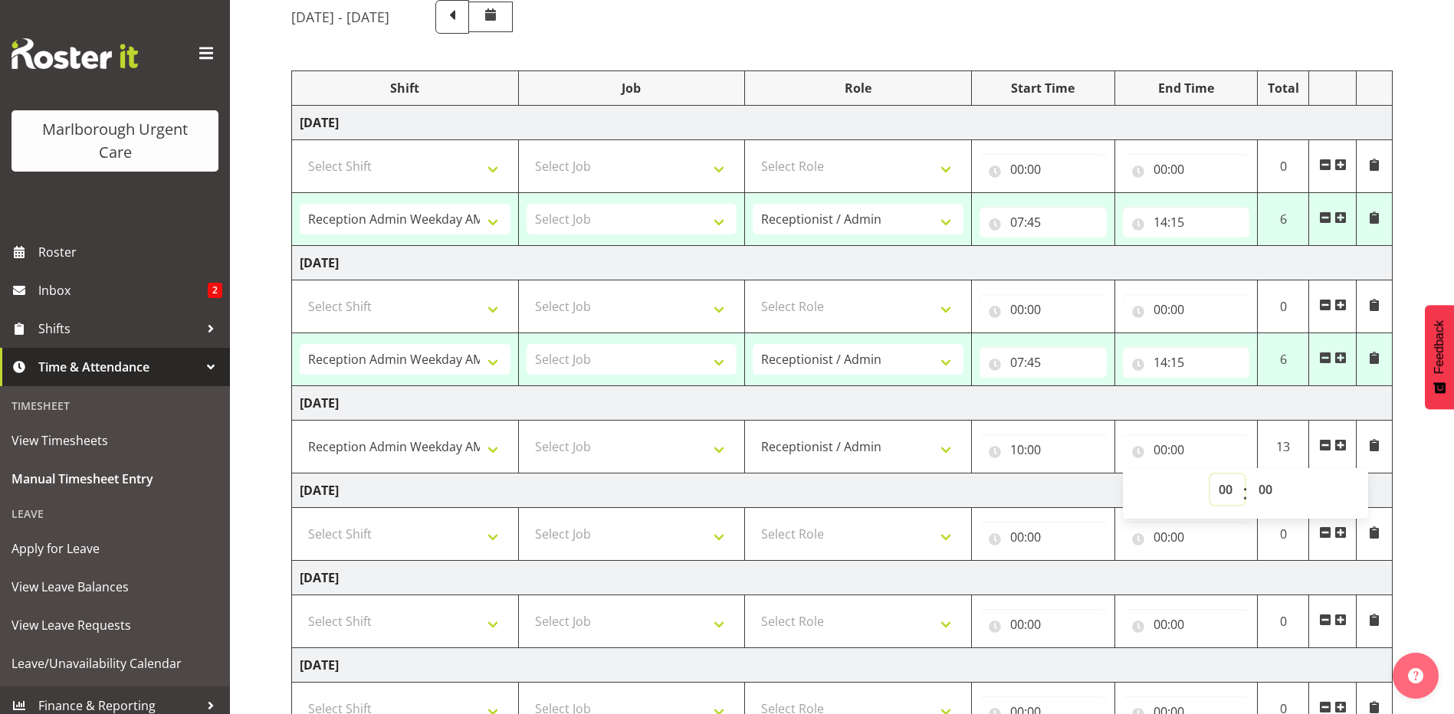
select select "16"
click at [1210, 474] on select "00 01 02 03 04 05 06 07 08 09 10 11 12 13 14 15 16 17 18 19 20 21 22 23" at bounding box center [1227, 489] width 34 height 31
type input "16:00"
click at [1261, 484] on select "00 01 02 03 04 05 06 07 08 09 10 11 12 13 14 15 16 17 18 19 20 21 22 23 24 25 2…" at bounding box center [1267, 489] width 34 height 31
select select "5"
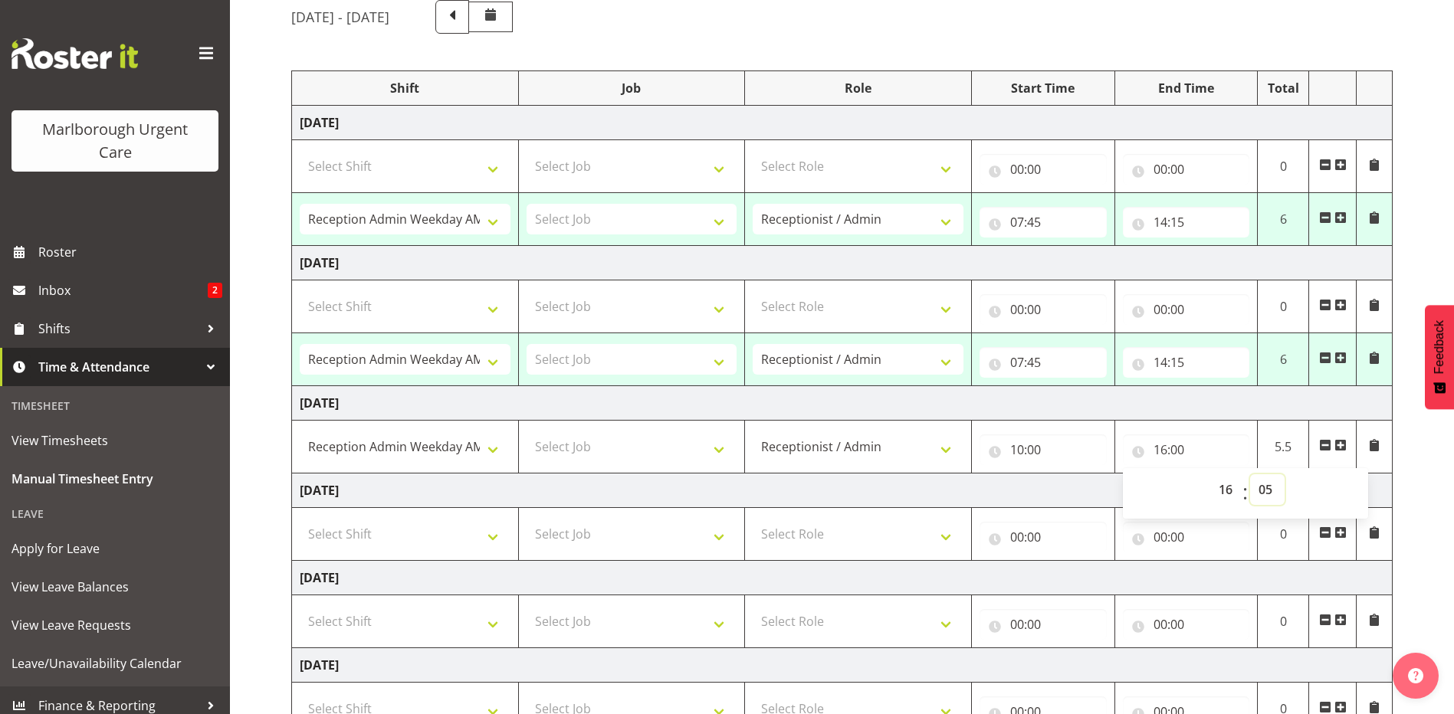
click at [1250, 474] on select "00 01 02 03 04 05 06 07 08 09 10 11 12 13 14 15 16 17 18 19 20 21 22 23 24 25 2…" at bounding box center [1267, 489] width 34 height 31
type input "16:05"
click at [1075, 488] on td "Thursday 25th September 2025" at bounding box center [842, 491] width 1100 height 34
click at [494, 534] on select "Select Shift Casual Addition Casual Addition Casual Medical Officer Addition Ca…" at bounding box center [405, 534] width 211 height 31
select select "81204"
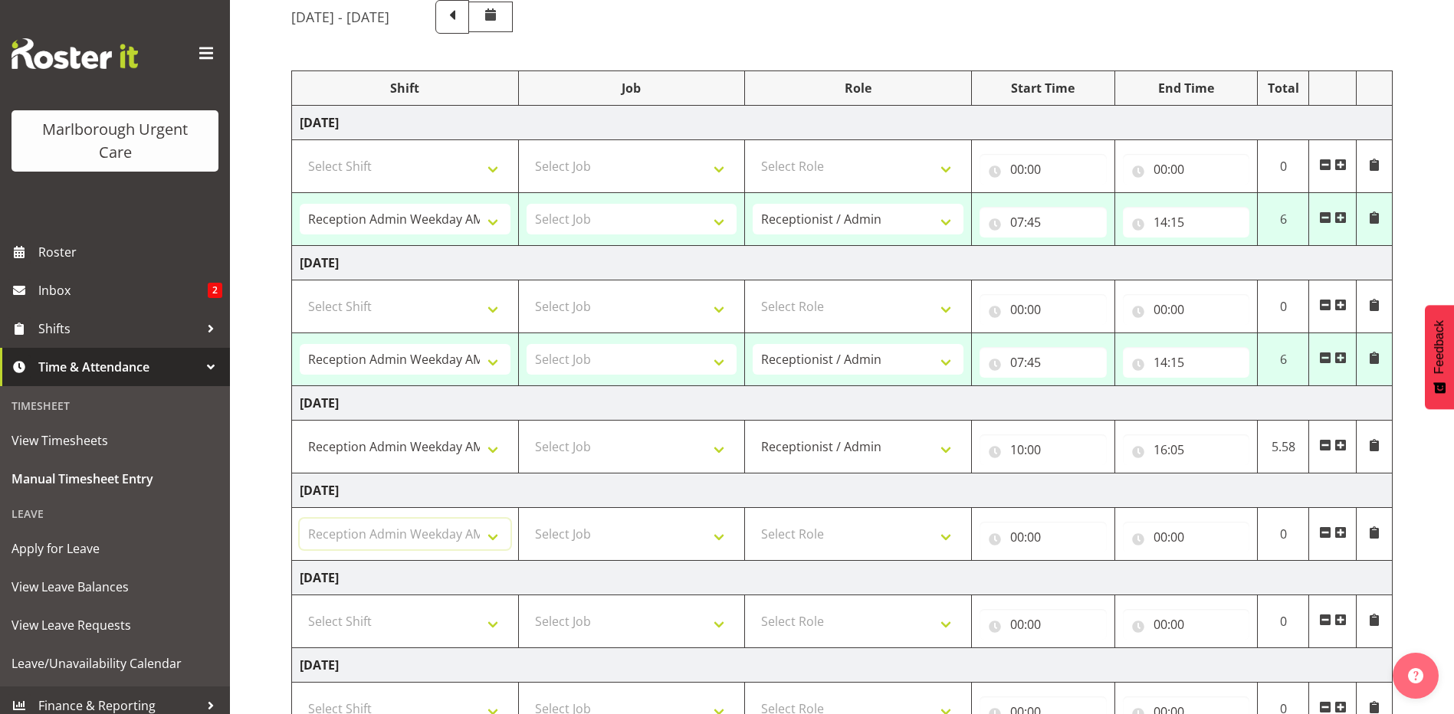
click at [300, 519] on select "Select Shift Casual Addition Casual Addition Casual Medical Officer Addition Ca…" at bounding box center [405, 534] width 211 height 31
click at [826, 539] on select "Select Role Receptionist / Admin Weekend Receptionist" at bounding box center [857, 534] width 211 height 31
select select "1558"
click at [752, 519] on select "Select Role Receptionist / Admin Weekend Receptionist" at bounding box center [857, 534] width 211 height 31
click at [1013, 536] on input "00:00" at bounding box center [1042, 537] width 127 height 31
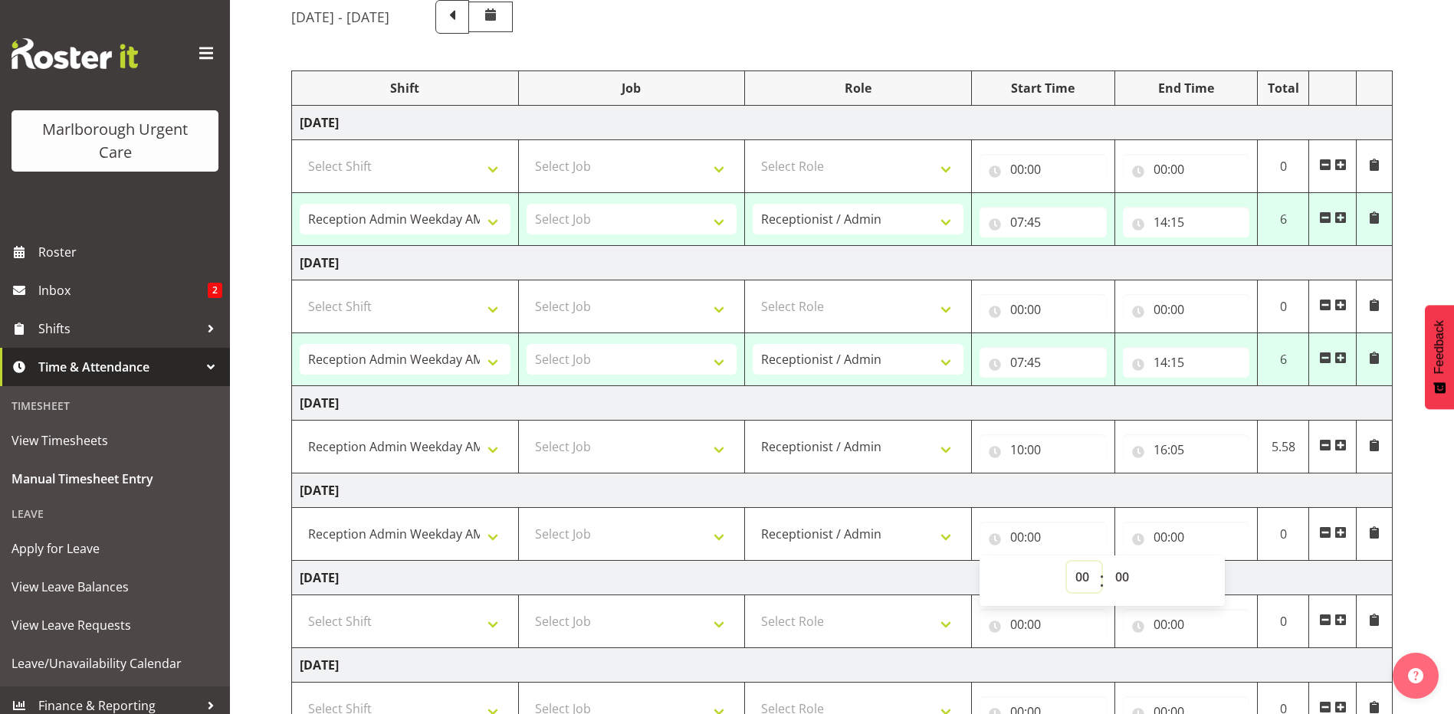
click at [1078, 574] on select "00 01 02 03 04 05 06 07 08 09 10 11 12 13 14 15 16 17 18 19 20 21 22 23" at bounding box center [1084, 577] width 34 height 31
select select "10"
click at [1067, 562] on select "00 01 02 03 04 05 06 07 08 09 10 11 12 13 14 15 16 17 18 19 20 21 22 23" at bounding box center [1084, 577] width 34 height 31
type input "10:00"
click at [1161, 536] on input "00:00" at bounding box center [1186, 537] width 127 height 31
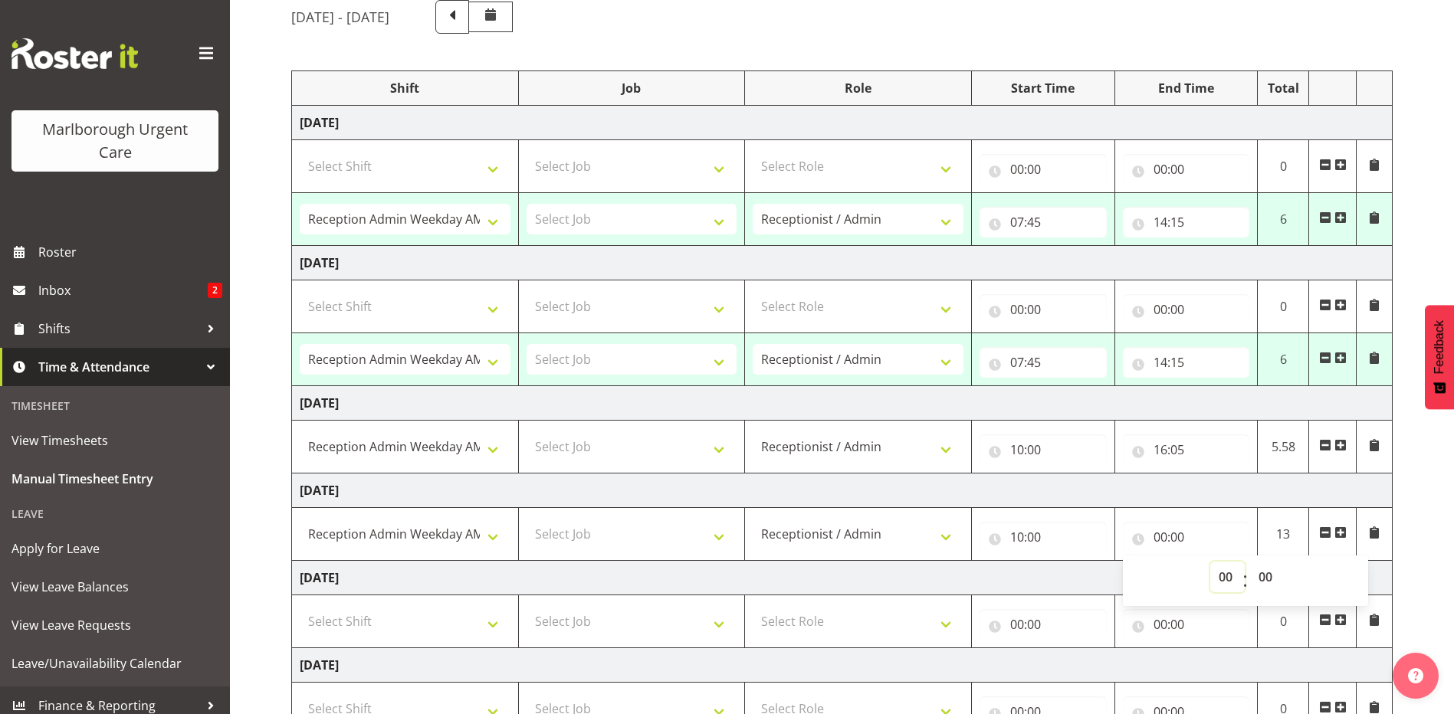
click at [1223, 578] on select "00 01 02 03 04 05 06 07 08 09 10 11 12 13 14 15 16 17 18 19 20 21 22 23" at bounding box center [1227, 577] width 34 height 31
select select "16"
click at [1210, 562] on select "00 01 02 03 04 05 06 07 08 09 10 11 12 13 14 15 16 17 18 19 20 21 22 23" at bounding box center [1227, 577] width 34 height 31
type input "16:00"
click at [1265, 577] on select "00 01 02 03 04 05 06 07 08 09 10 11 12 13 14 15 16 17 18 19 20 21 22 23 24 25 2…" at bounding box center [1267, 577] width 34 height 31
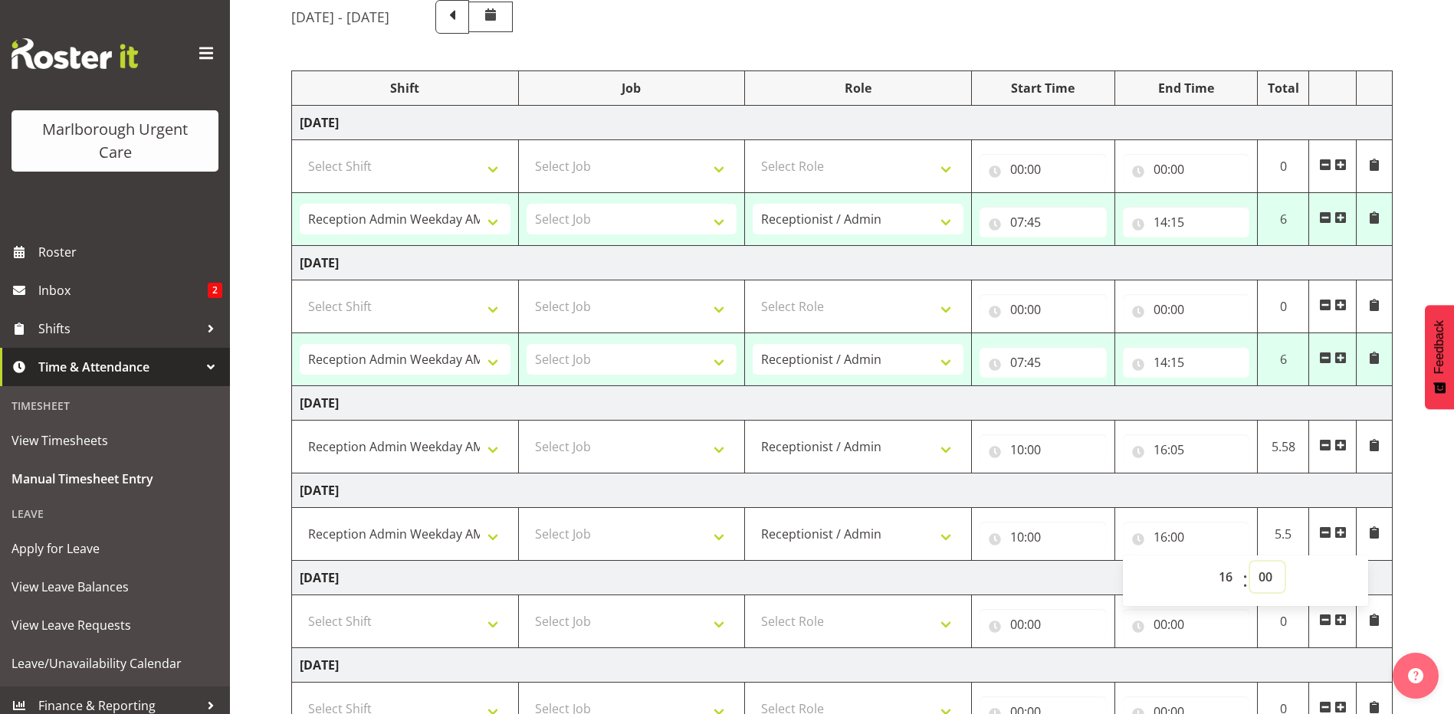
select select "10"
click at [1250, 562] on select "00 01 02 03 04 05 06 07 08 09 10 11 12 13 14 15 16 17 18 19 20 21 22 23 24 25 2…" at bounding box center [1267, 577] width 34 height 31
type input "16:10"
click at [1273, 575] on select "00 01 02 03 04 05 06 07 08 09 10 11 12 13 14 15 16 17 18 19 20 21 22 23 24 25 2…" at bounding box center [1267, 577] width 34 height 31
select select "5"
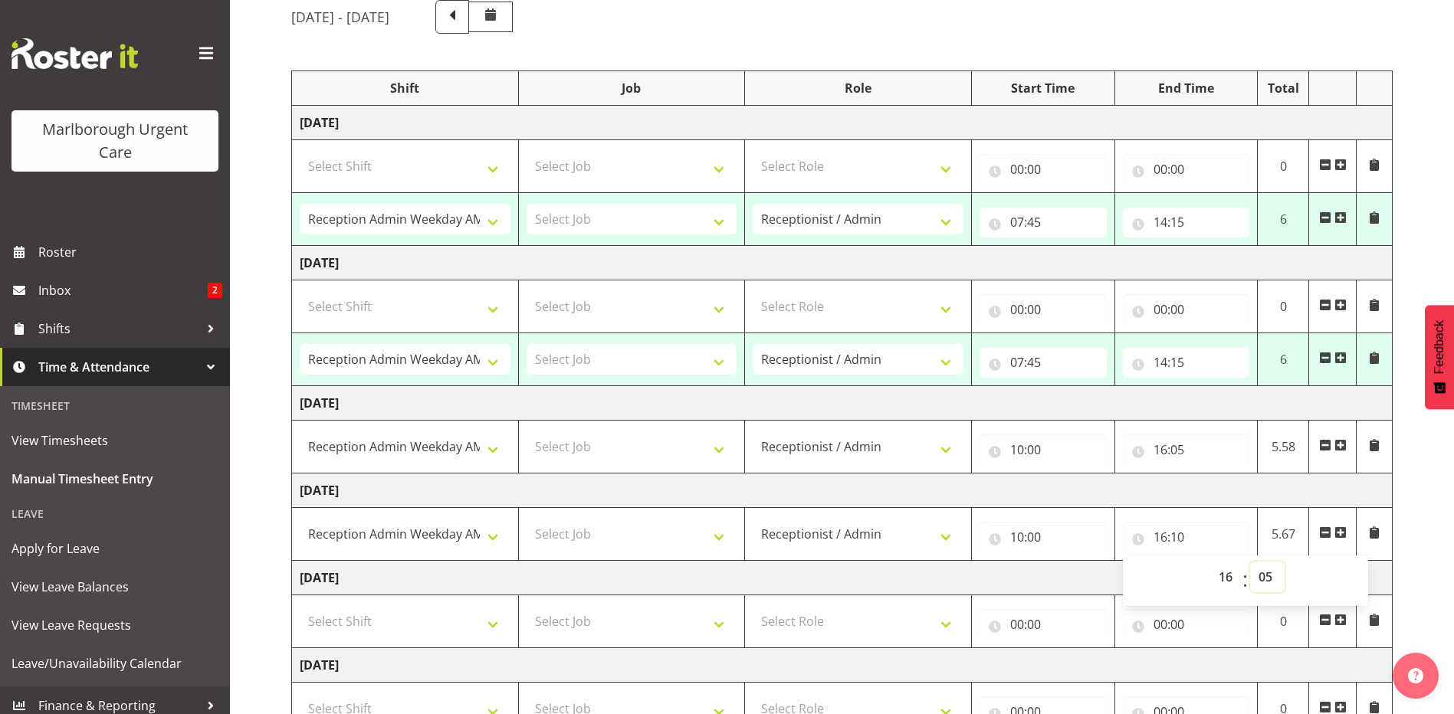
click at [1250, 562] on select "00 01 02 03 04 05 06 07 08 09 10 11 12 13 14 15 16 17 18 19 20 21 22 23 24 25 2…" at bounding box center [1267, 577] width 34 height 31
type input "16:05"
click at [1038, 577] on td "Friday 26th September 2025" at bounding box center [842, 578] width 1100 height 34
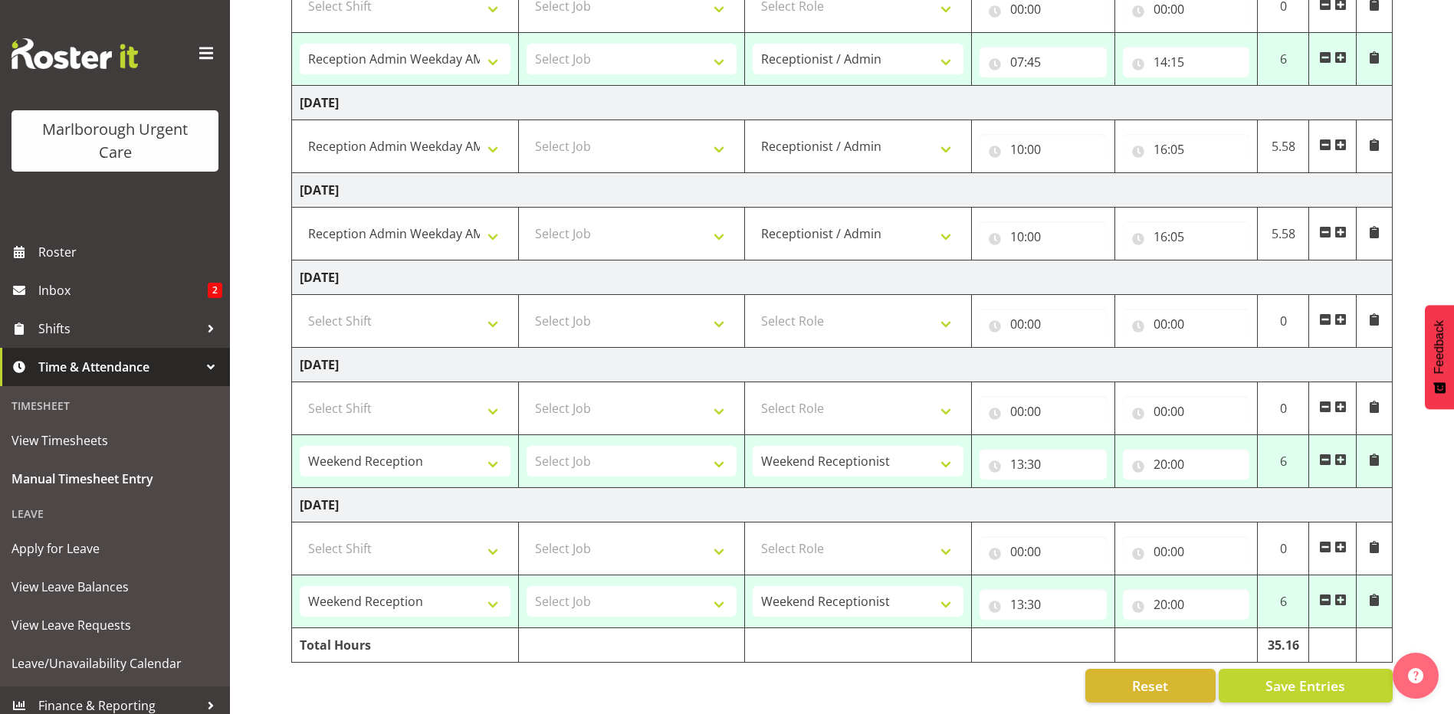
scroll to position [448, 0]
click at [1029, 454] on input "13:30" at bounding box center [1042, 464] width 127 height 31
click at [1086, 490] on select "00 01 02 03 04 05 06 07 08 09 10 11 12 13 14 15 16 17 18 19 20 21 22 23" at bounding box center [1084, 504] width 34 height 31
select select "7"
click at [1067, 489] on select "00 01 02 03 04 05 06 07 08 09 10 11 12 13 14 15 16 17 18 19 20 21 22 23" at bounding box center [1084, 504] width 34 height 31
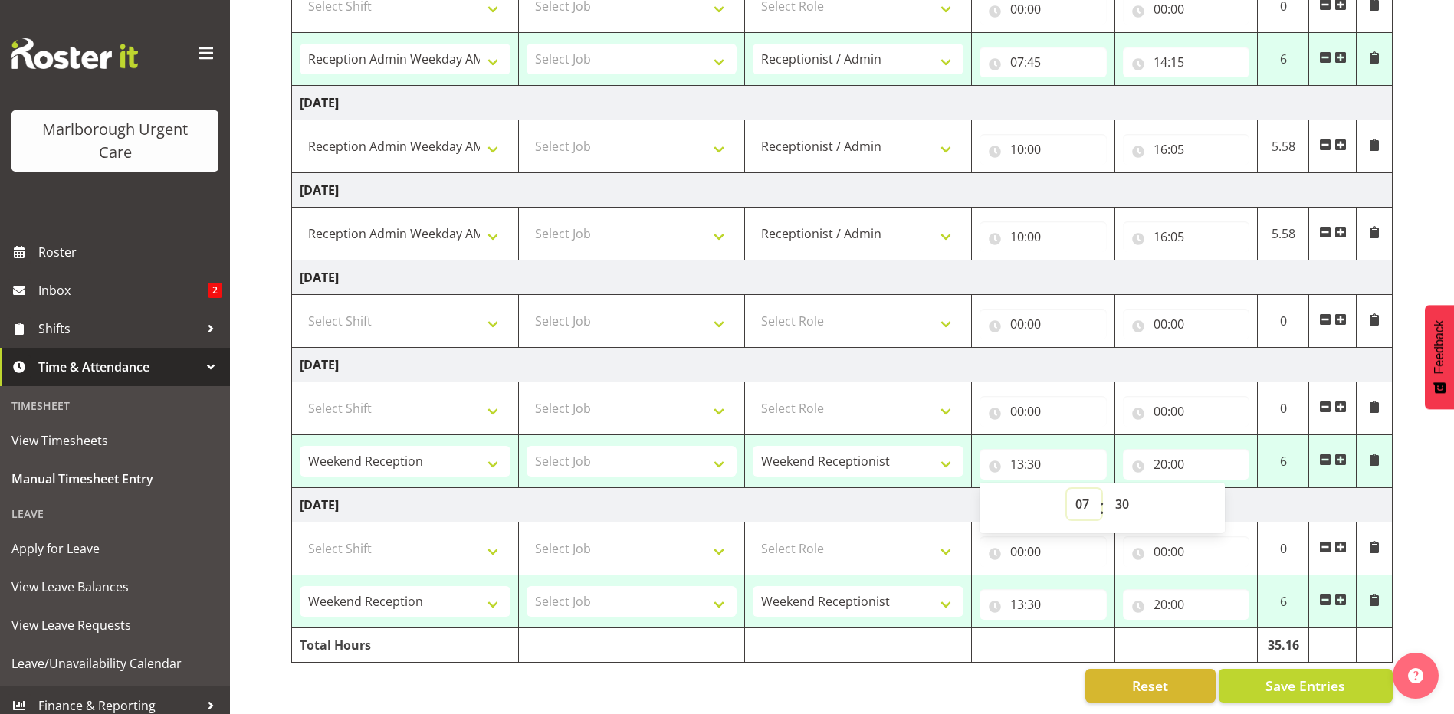
type input "07:30"
click at [1126, 491] on select "00 01 02 03 04 05 06 07 08 09 10 11 12 13 14 15 16 17 18 19 20 21 22 23 24 25 2…" at bounding box center [1124, 504] width 34 height 31
select select "45"
click at [1107, 489] on select "00 01 02 03 04 05 06 07 08 09 10 11 12 13 14 15 16 17 18 19 20 21 22 23 24 25 2…" at bounding box center [1124, 504] width 34 height 31
type input "07:45"
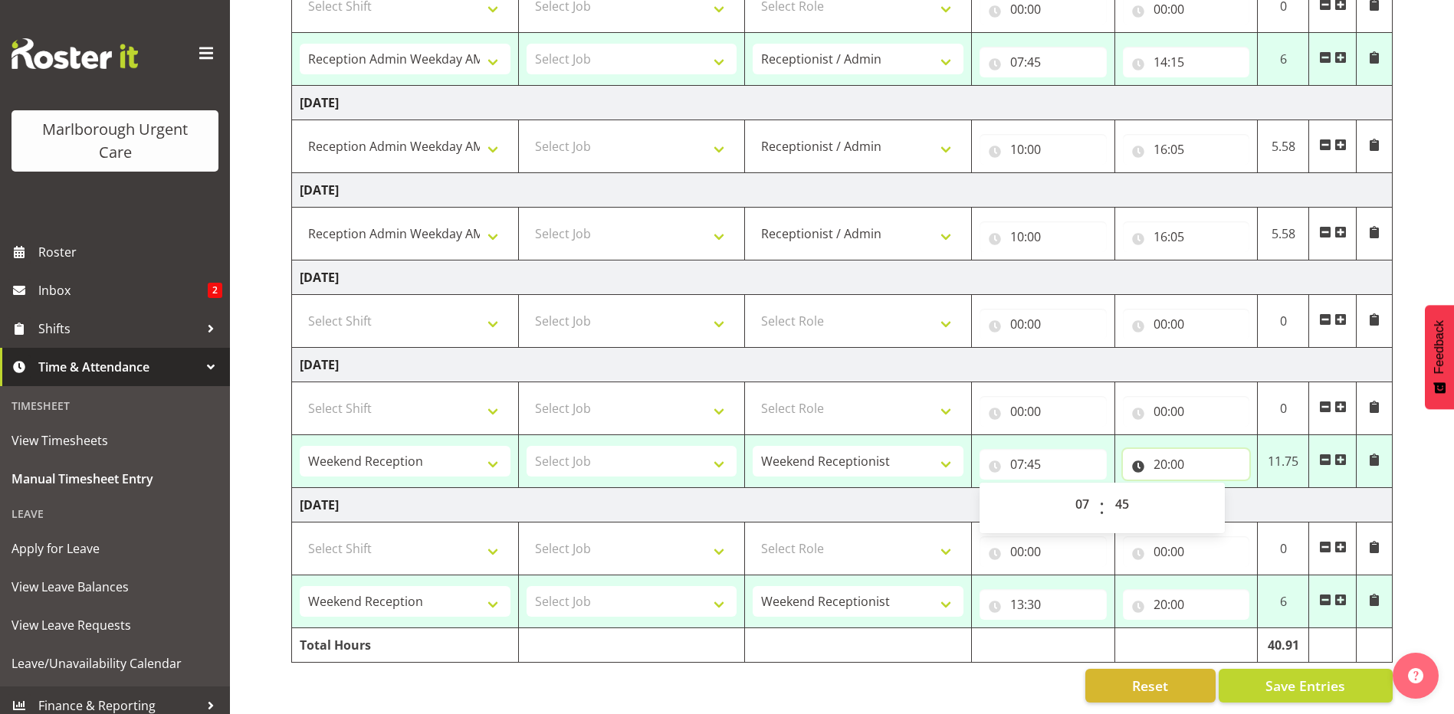
click at [1168, 451] on input "20:00" at bounding box center [1186, 464] width 127 height 31
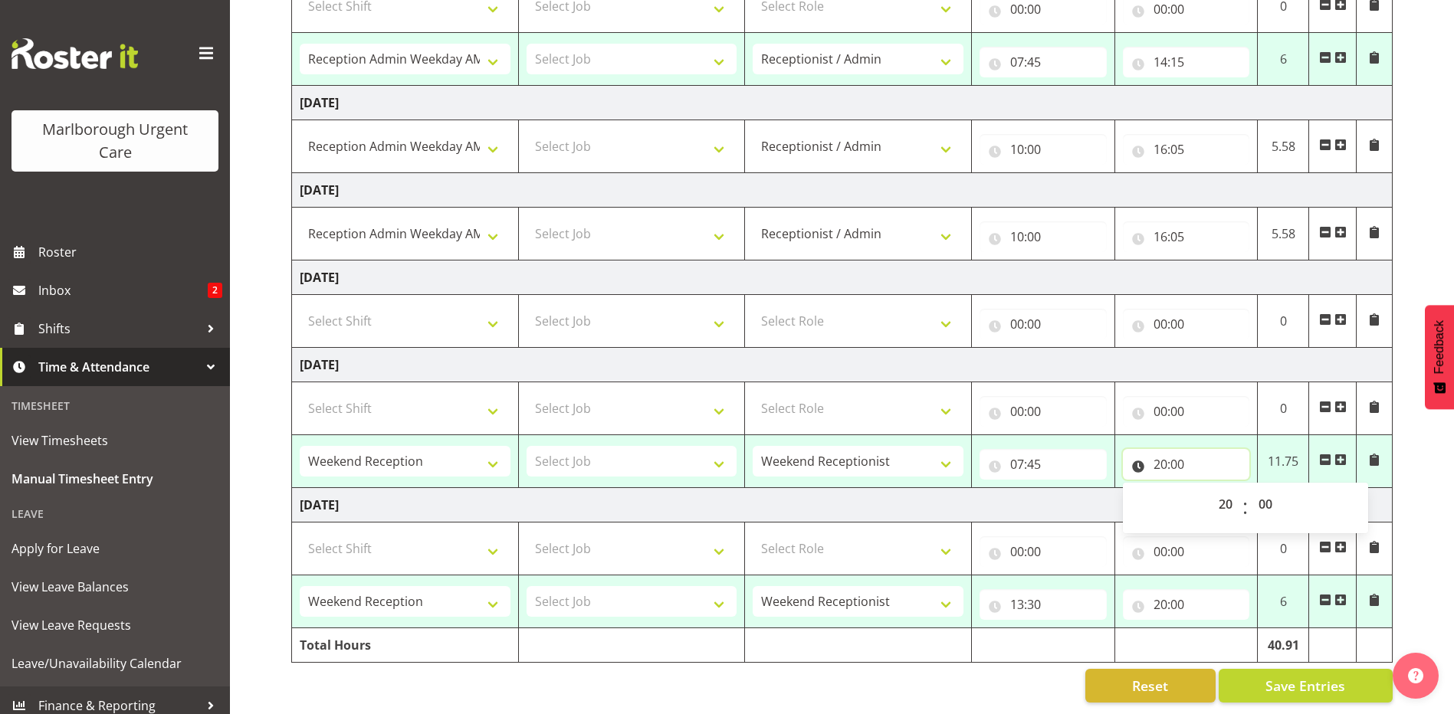
click at [1161, 451] on input "20:00" at bounding box center [1186, 464] width 127 height 31
click at [1160, 451] on input "20:00" at bounding box center [1186, 464] width 127 height 31
click at [1225, 492] on select "00 01 02 03 04 05 06 07 08 09 10 11 12 13 14 15 16 17 18 19 20 21 22 23" at bounding box center [1227, 504] width 34 height 31
select select "14"
click at [1210, 489] on select "00 01 02 03 04 05 06 07 08 09 10 11 12 13 14 15 16 17 18 19 20 21 22 23" at bounding box center [1227, 504] width 34 height 31
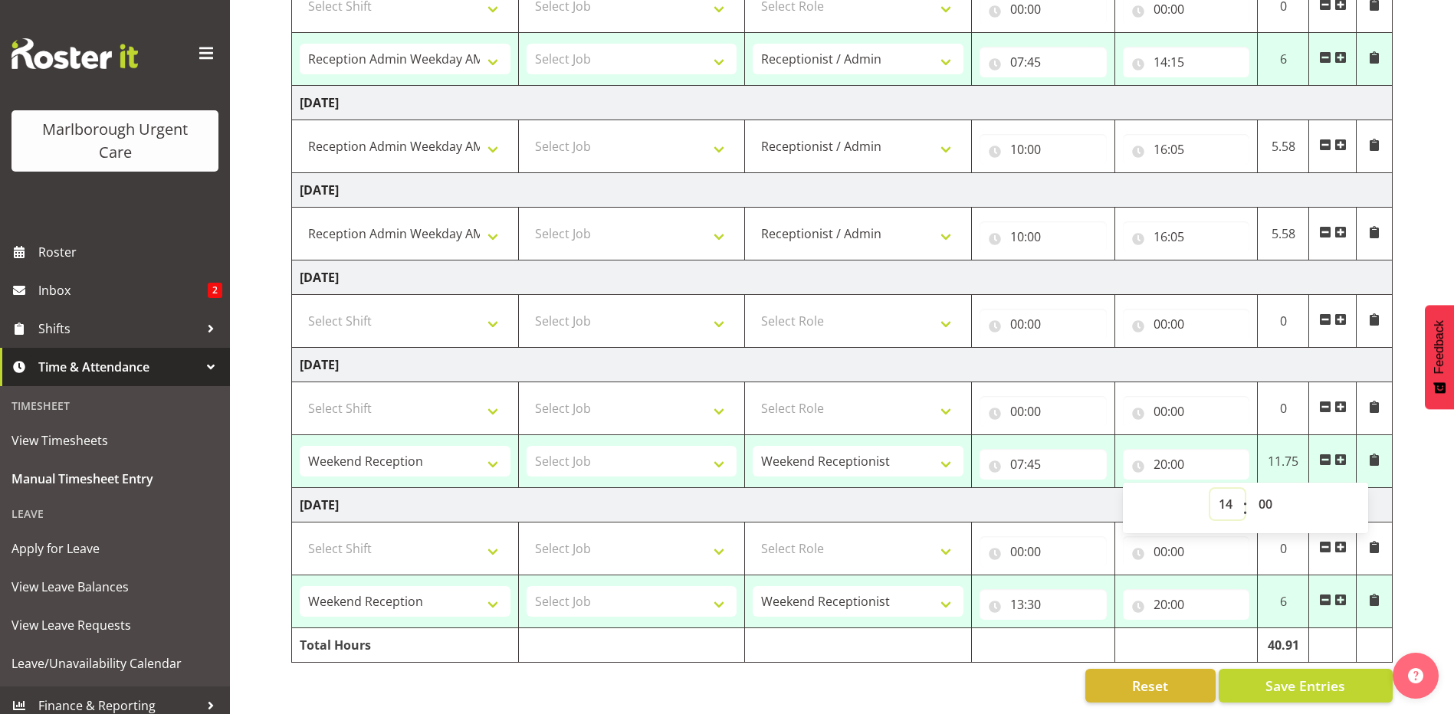
type input "14:00"
click at [1264, 493] on select "00 01 02 03 04 05 06 07 08 09 10 11 12 13 14 15 16 17 18 19 20 21 22 23 24 25 2…" at bounding box center [1267, 504] width 34 height 31
select select "15"
click at [1250, 489] on select "00 01 02 03 04 05 06 07 08 09 10 11 12 13 14 15 16 17 18 19 20 21 22 23 24 25 2…" at bounding box center [1267, 504] width 34 height 31
type input "14:15"
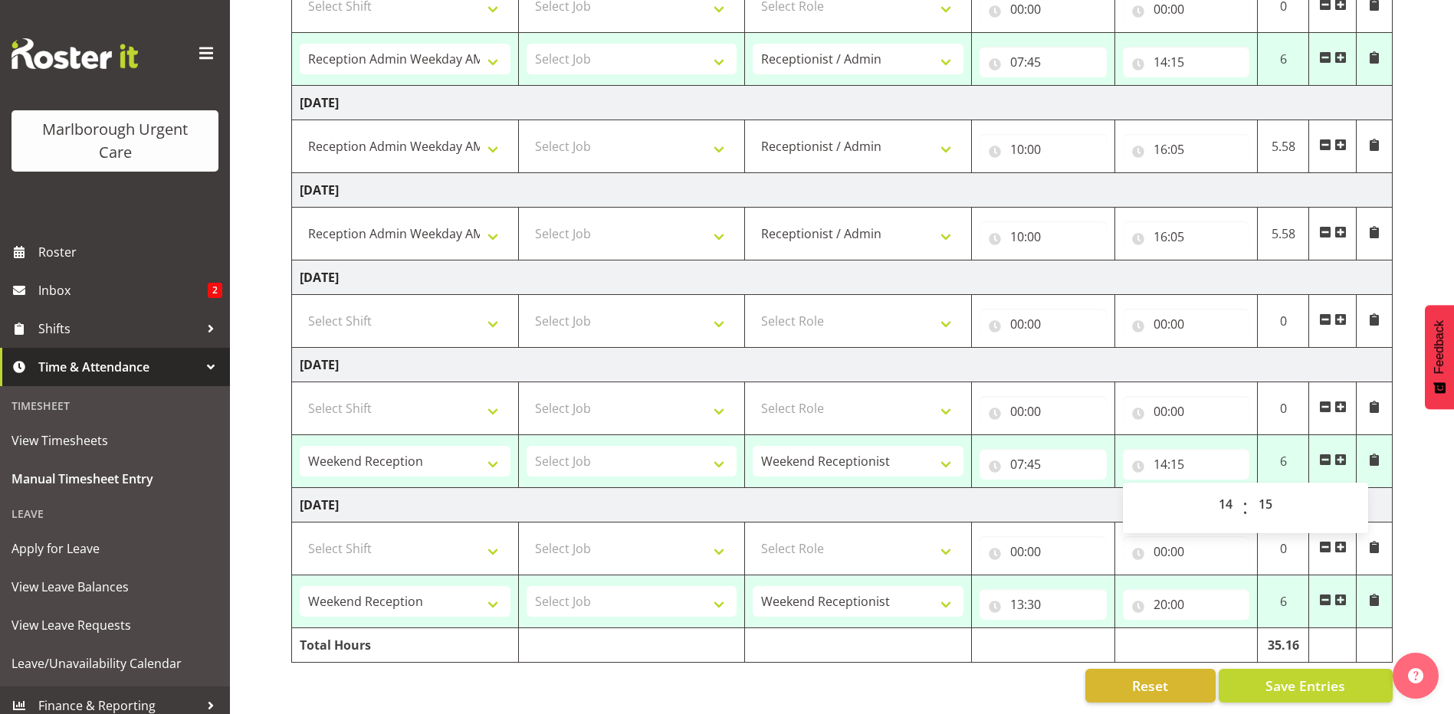
click at [1044, 490] on td "Sunday 28th September 2025" at bounding box center [842, 505] width 1100 height 34
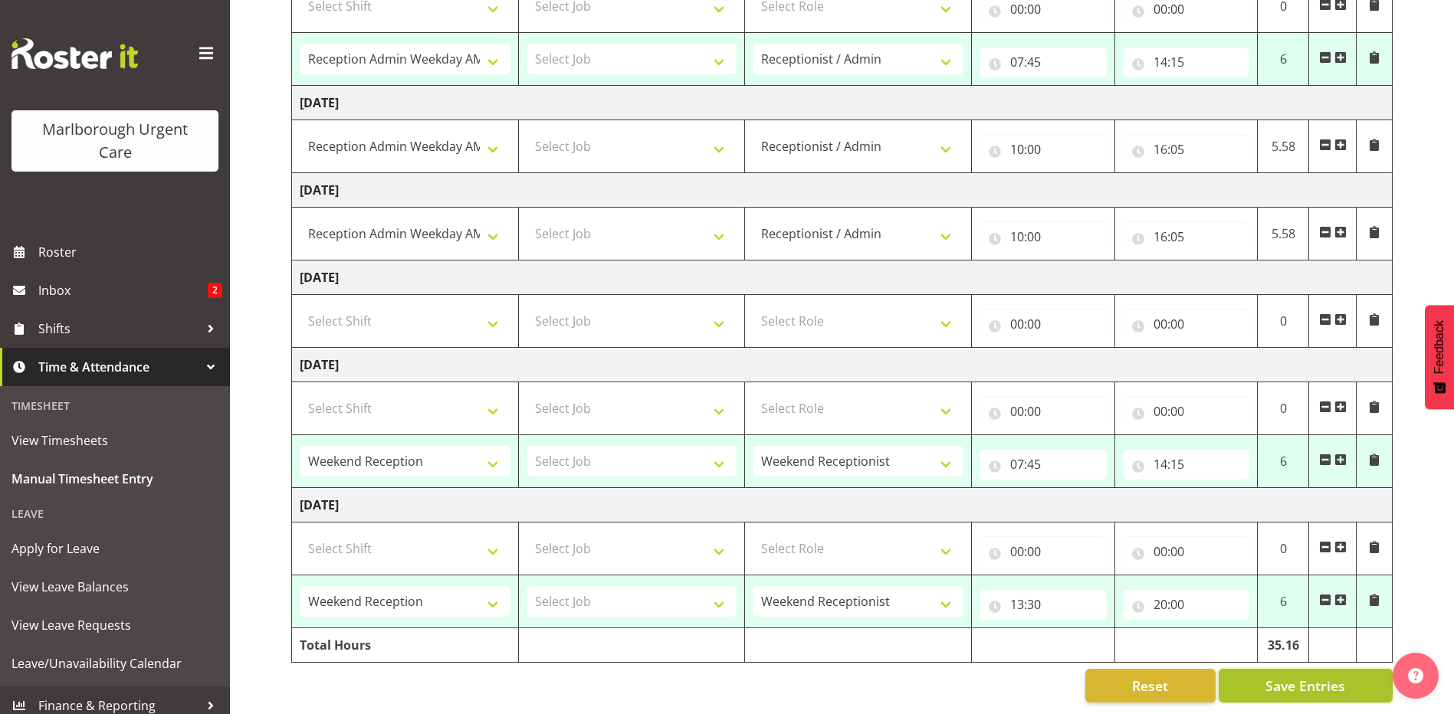
click at [1294, 676] on span "Save Entries" at bounding box center [1305, 686] width 80 height 20
select select "81204"
type input "07:45"
type input "14:15"
select select "81204"
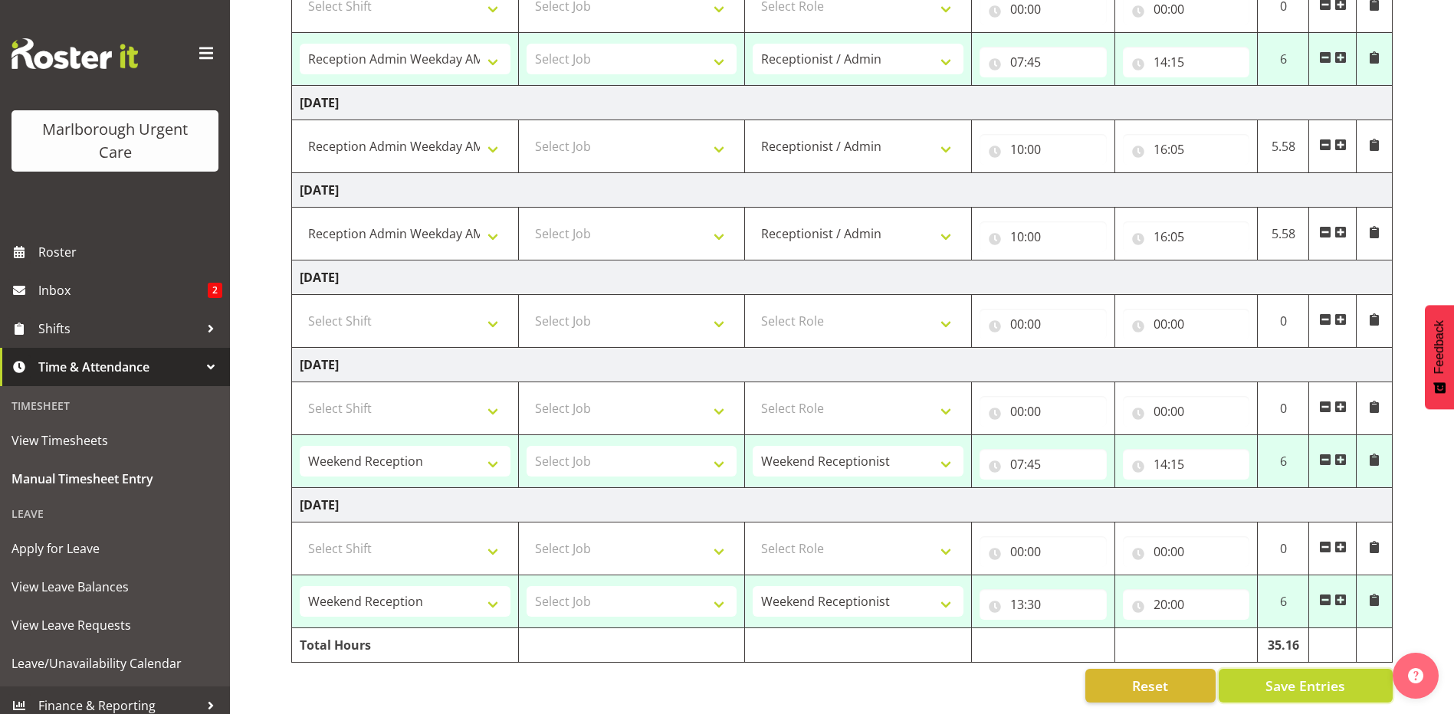
type input "07:45"
type input "14:15"
select select "80770"
select select "1563"
type input "07:45"
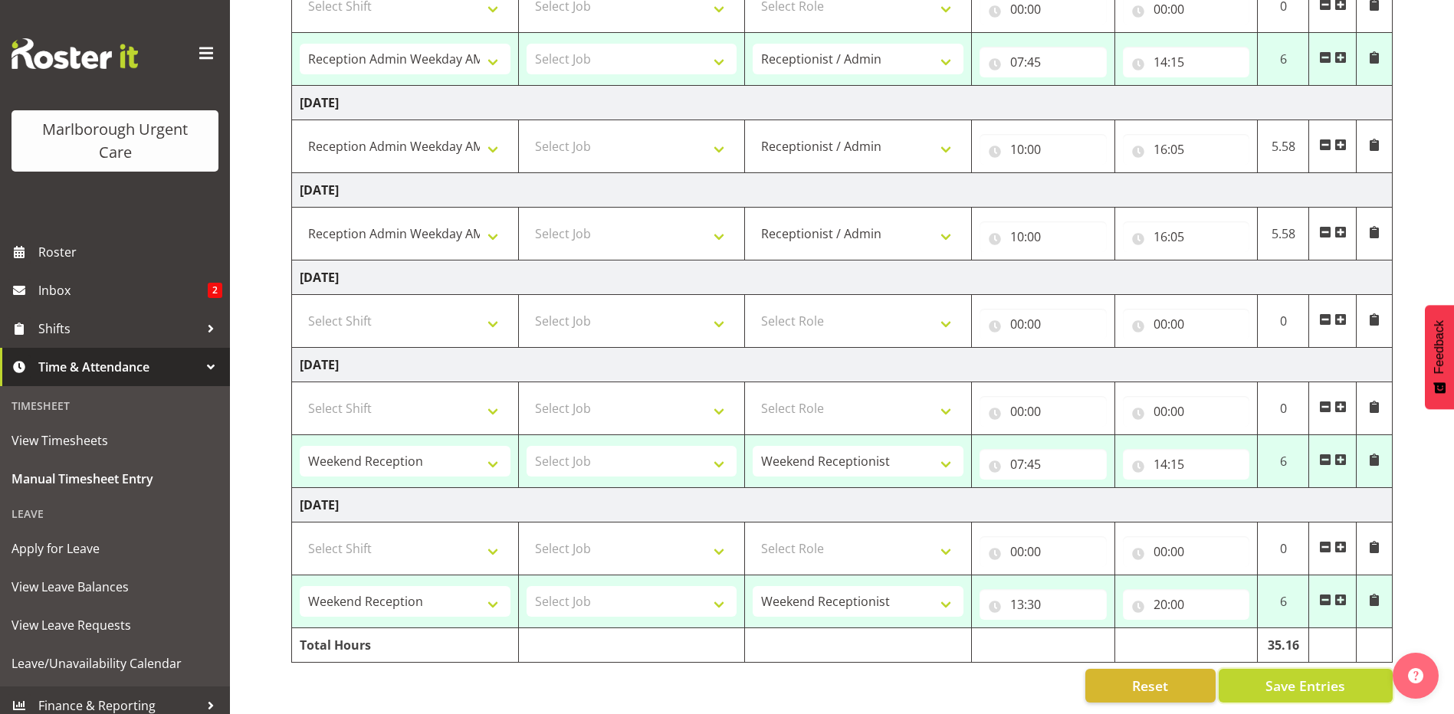
type input "14:15"
select select "80770"
select select "1563"
type input "13:30"
type input "20:00"
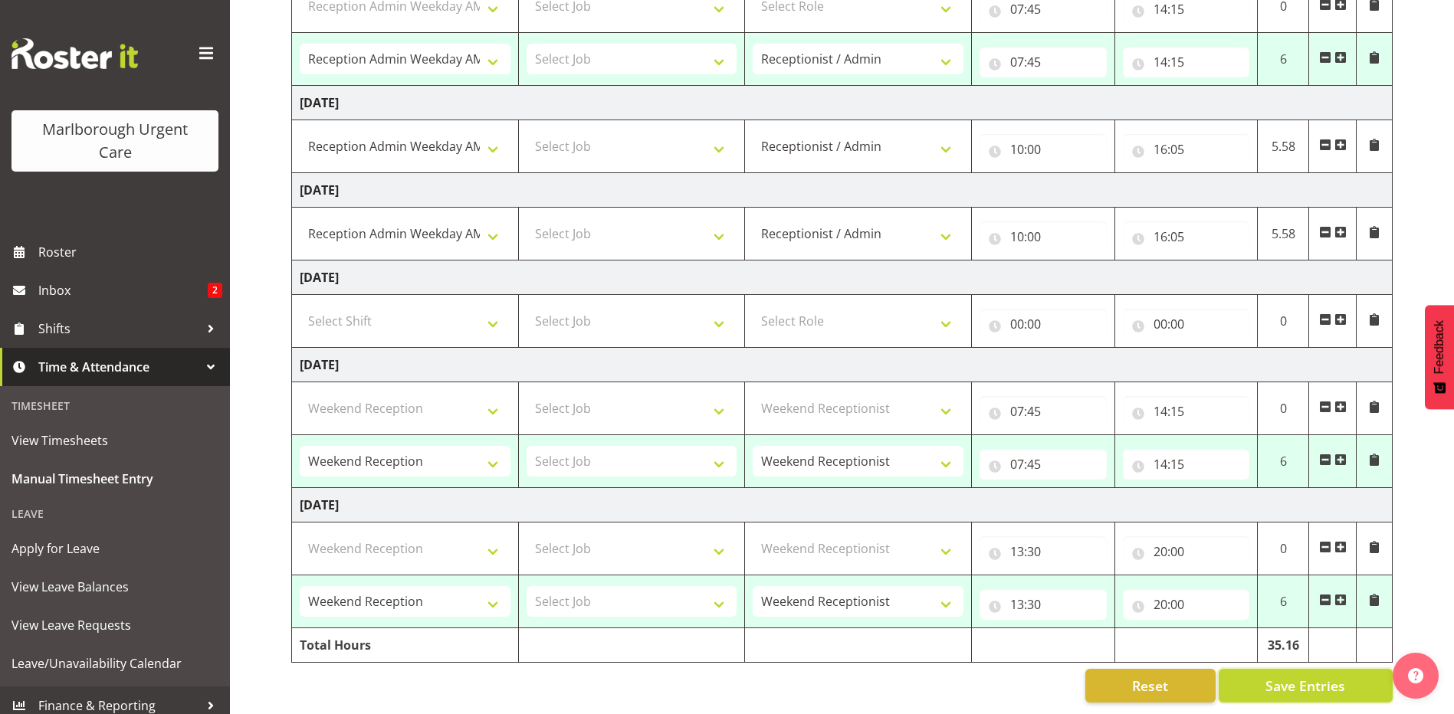
select select "81204"
select select "80770"
select select "1563"
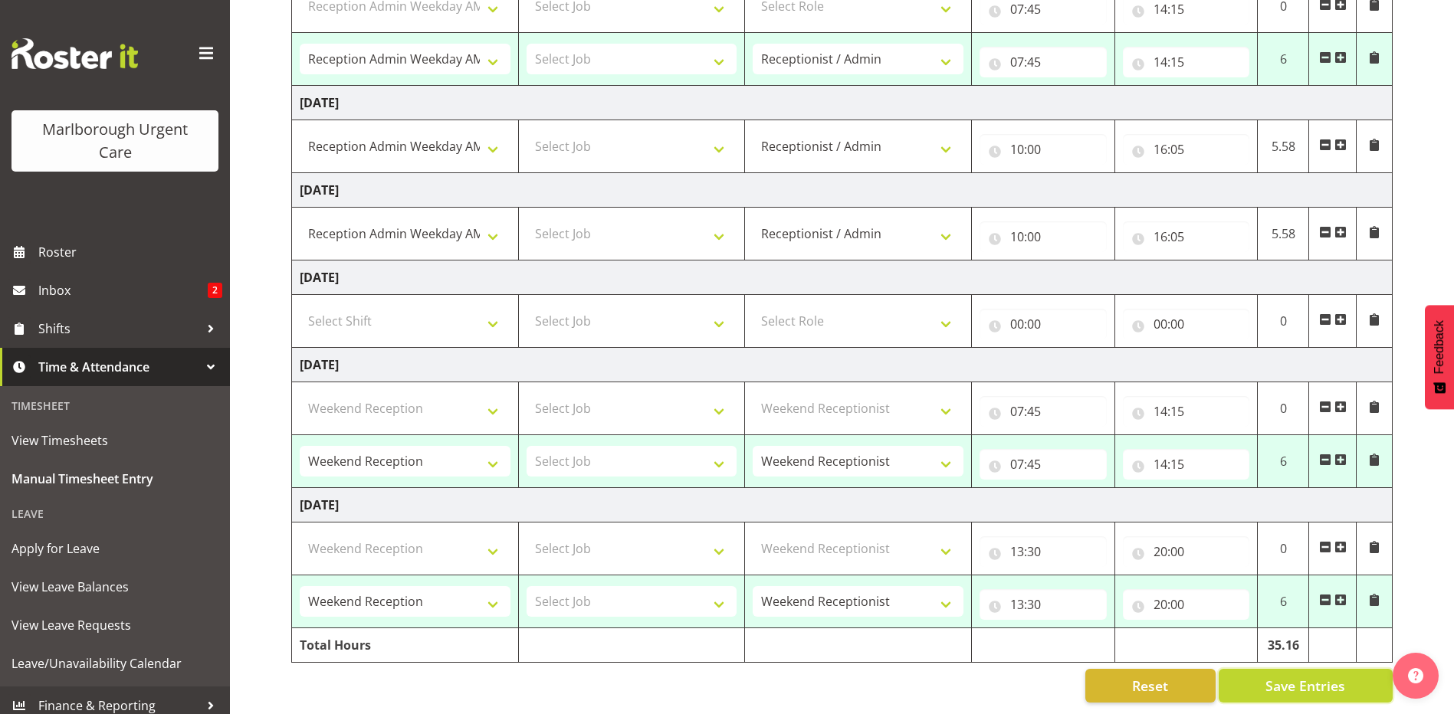
select select "80770"
select select "1563"
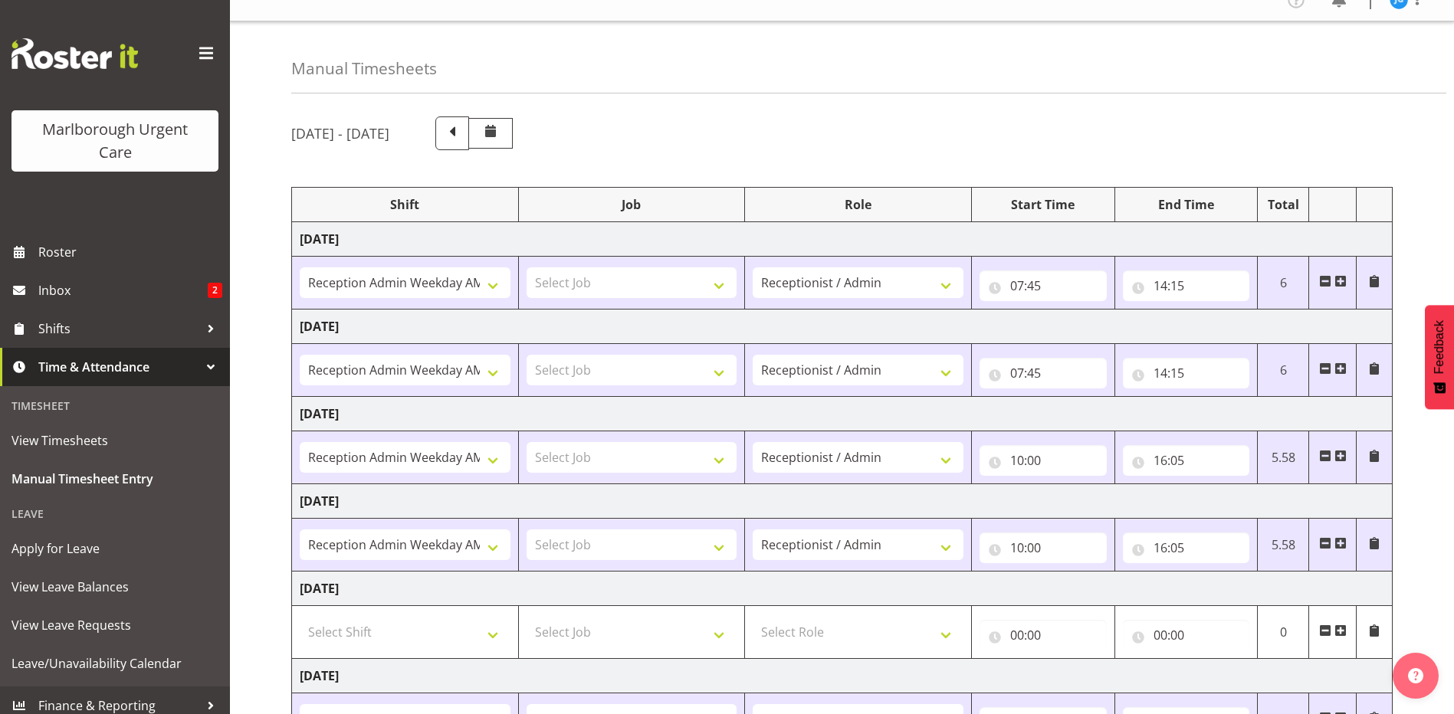
scroll to position [0, 0]
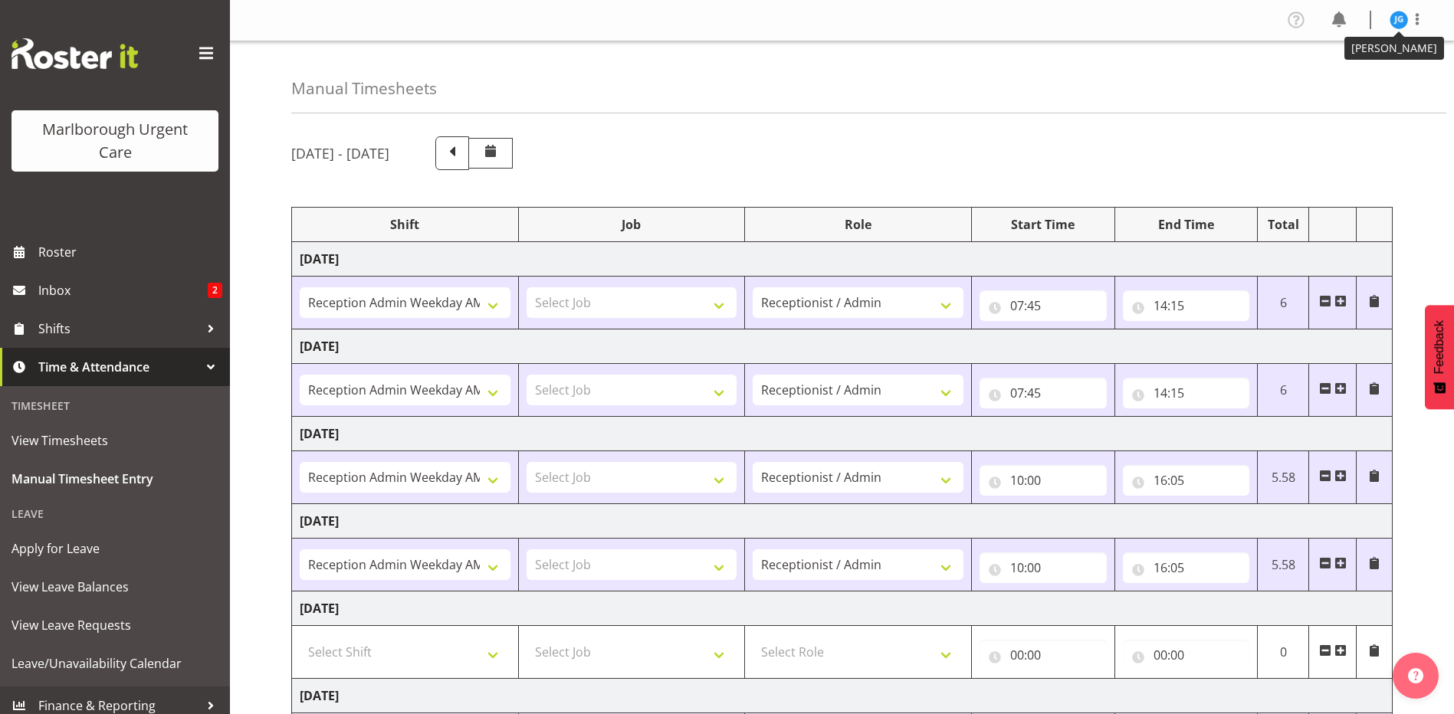
click at [1398, 18] on img at bounding box center [1398, 20] width 18 height 18
click at [1341, 82] on link "Log Out" at bounding box center [1352, 81] width 147 height 28
